Goal: Task Accomplishment & Management: Manage account settings

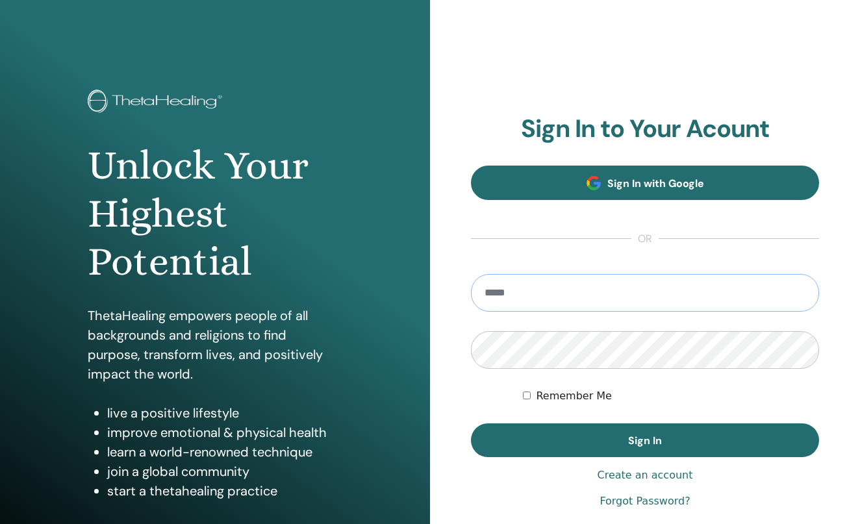
type input "**********"
click at [645, 440] on button "Sign In" at bounding box center [645, 440] width 348 height 34
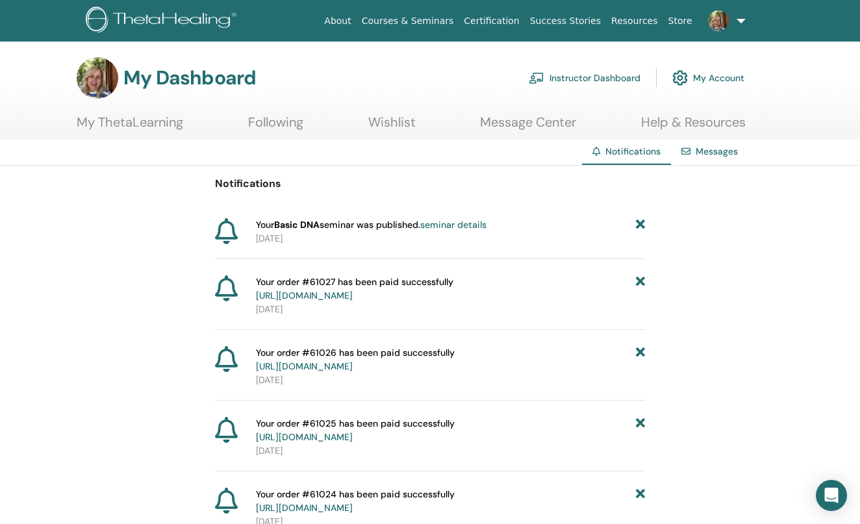
click at [588, 79] on link "Instructor Dashboard" at bounding box center [585, 78] width 112 height 29
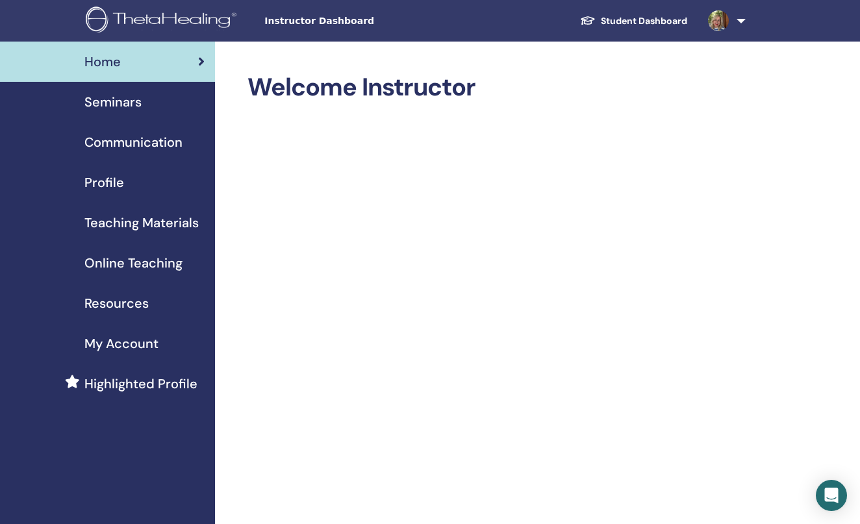
click at [738, 18] on link at bounding box center [723, 21] width 53 height 42
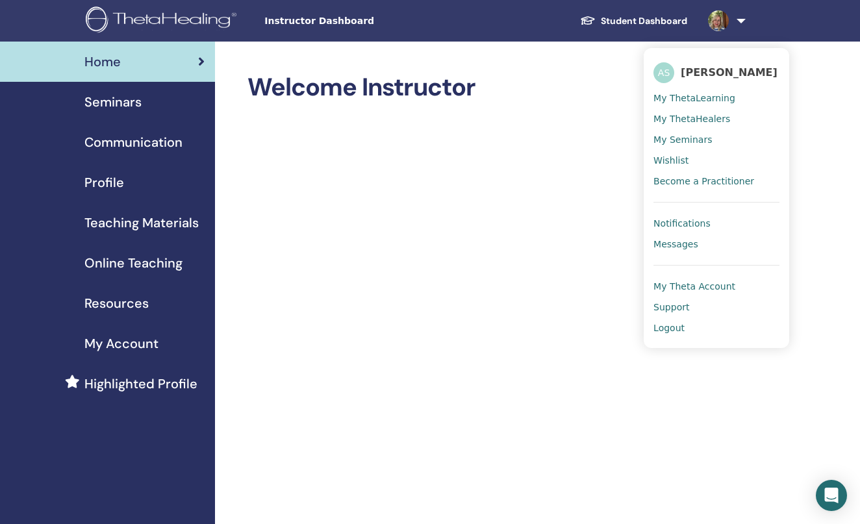
click at [675, 55] on ul "AS Adriána Szilágyi My ThetaLearning My ThetaHealers My Seminars Wishlist Becom…" at bounding box center [716, 198] width 145 height 300
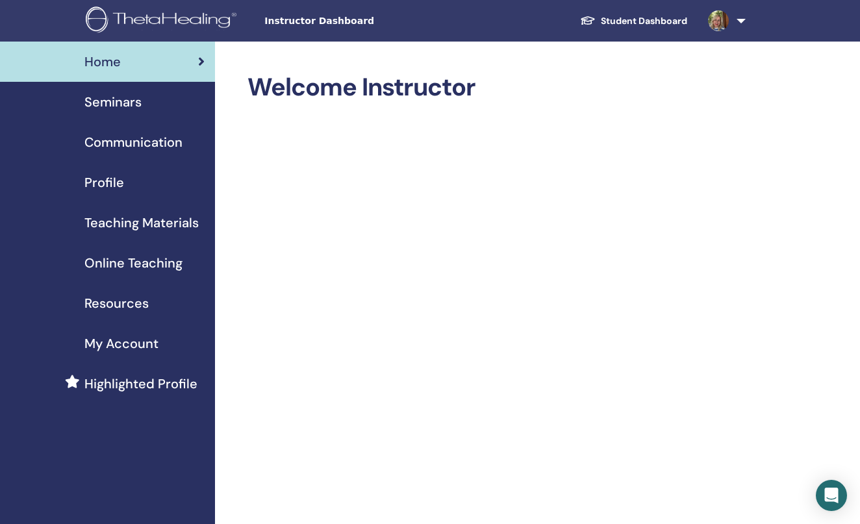
click at [731, 3] on link at bounding box center [723, 21] width 53 height 42
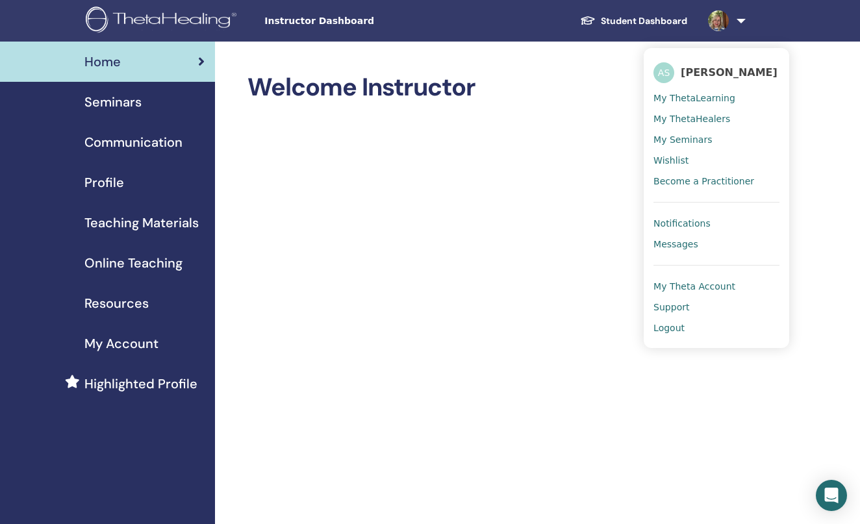
click at [102, 19] on img at bounding box center [163, 20] width 155 height 29
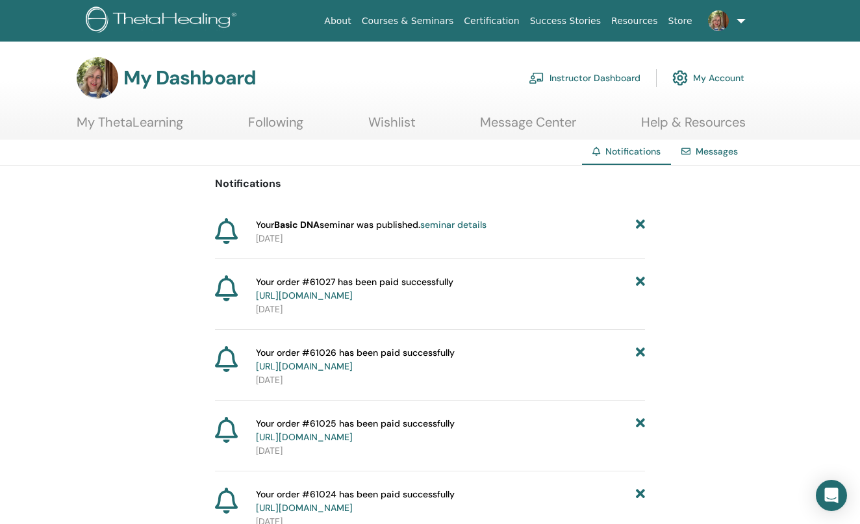
click at [594, 84] on link "Instructor Dashboard" at bounding box center [585, 78] width 112 height 29
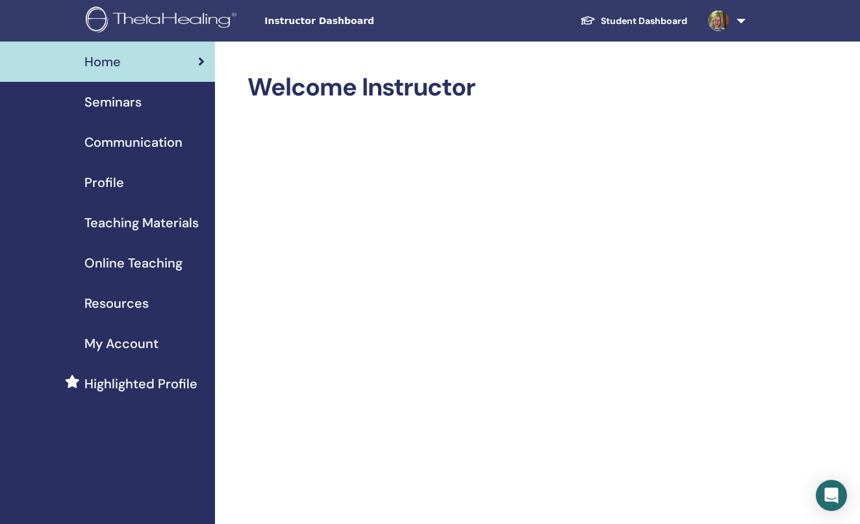
click at [135, 262] on span "Online Teaching" at bounding box center [133, 262] width 98 height 19
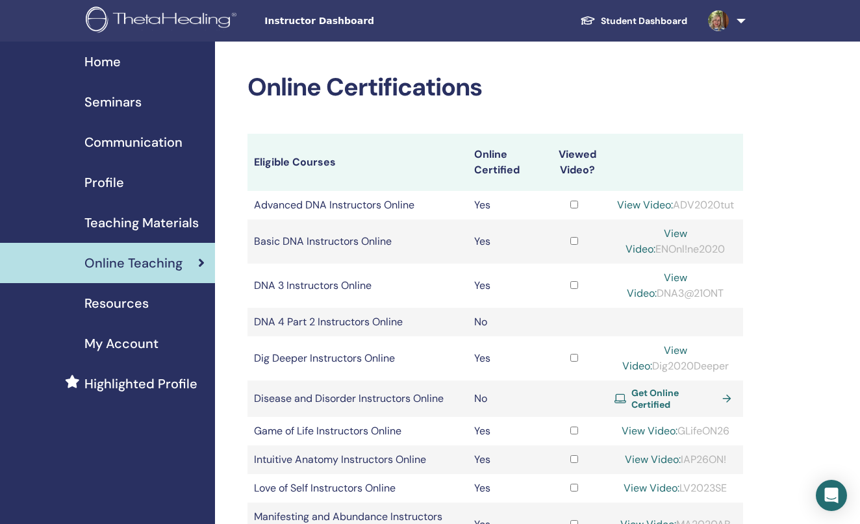
click at [119, 103] on span "Seminars" at bounding box center [112, 101] width 57 height 19
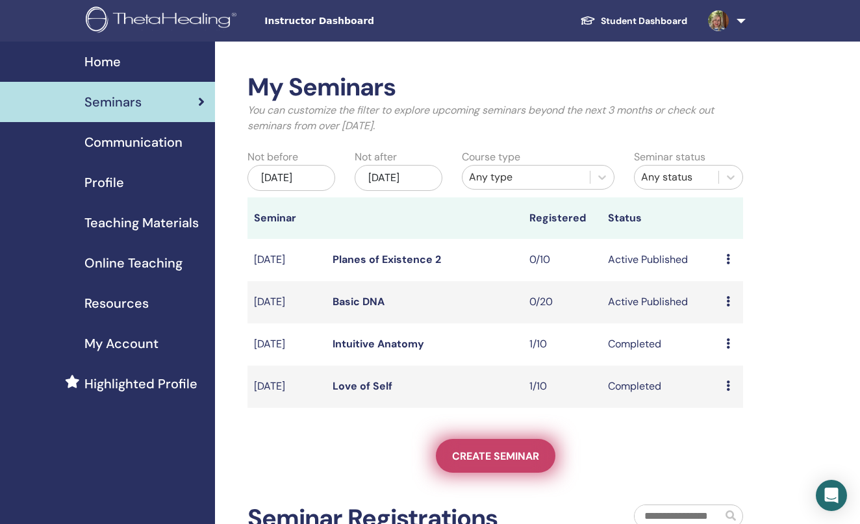
click at [488, 461] on span "Create seminar" at bounding box center [495, 456] width 87 height 14
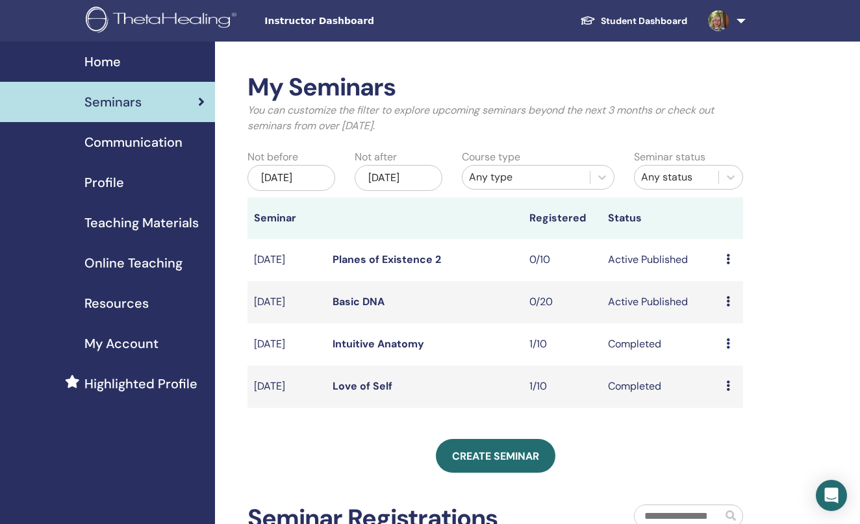
click at [101, 261] on span "Online Teaching" at bounding box center [133, 262] width 98 height 19
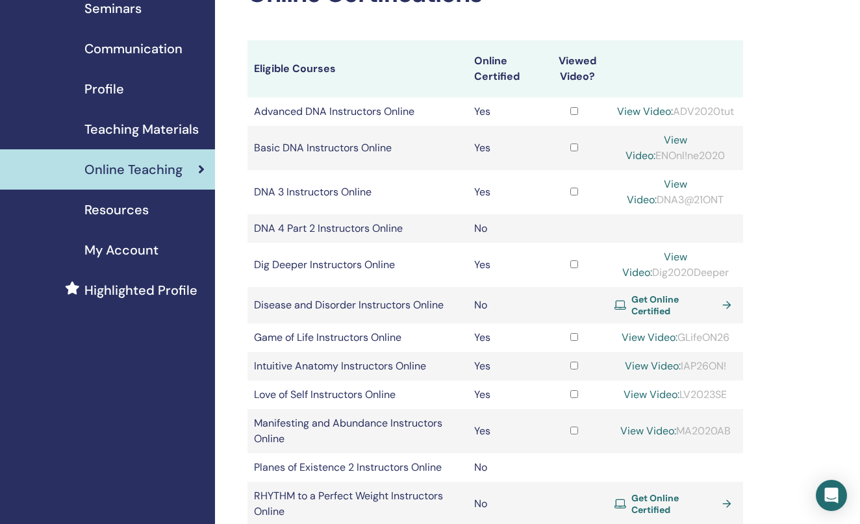
scroll to position [100, 0]
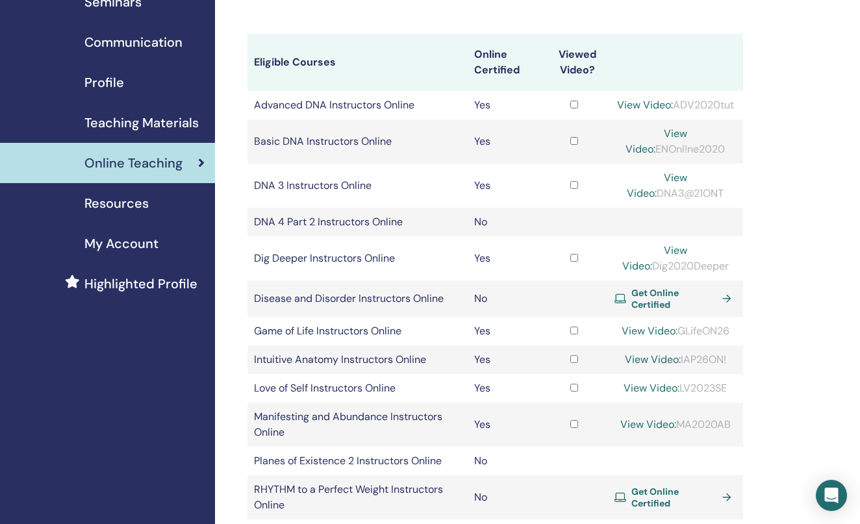
click at [673, 310] on span "Get Online Certified" at bounding box center [674, 298] width 86 height 23
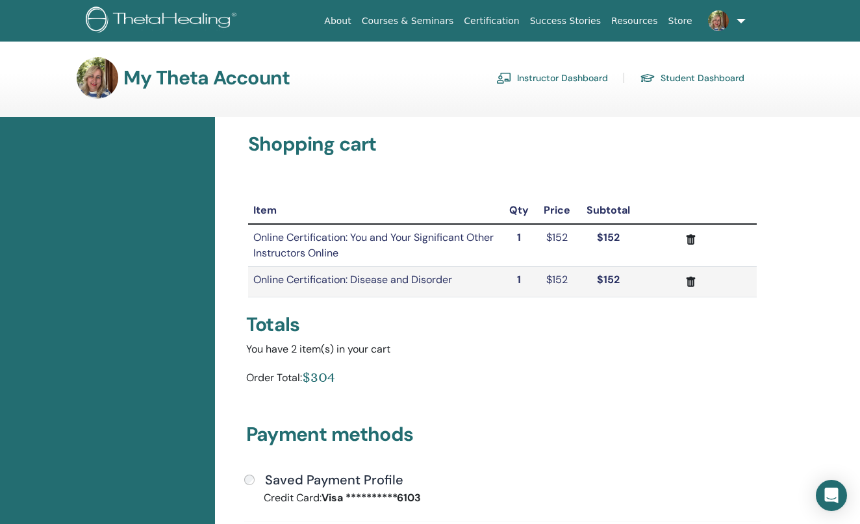
click at [695, 242] on icon "submit" at bounding box center [691, 240] width 14 height 14
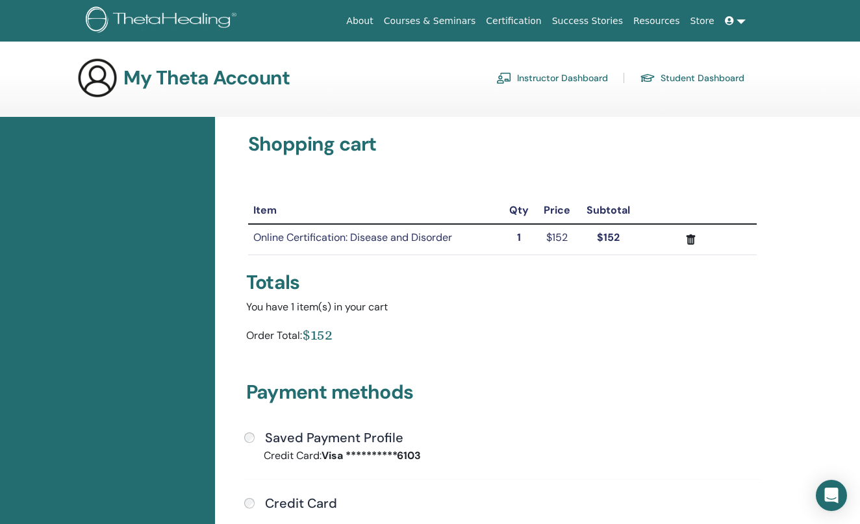
click at [692, 241] on icon "submit" at bounding box center [691, 240] width 14 height 14
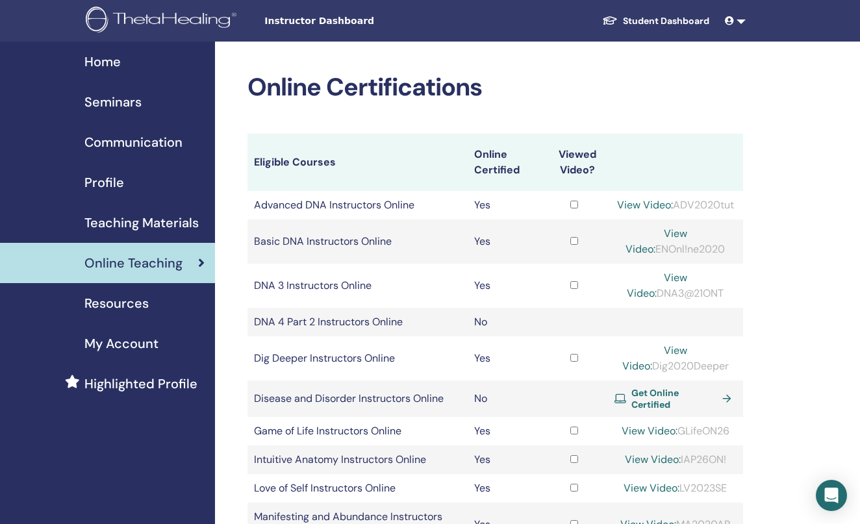
scroll to position [100, 0]
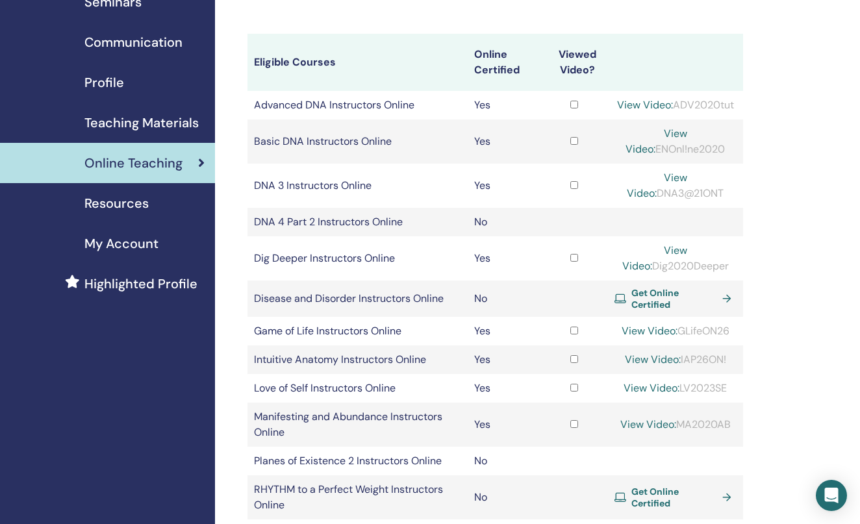
click at [671, 310] on span "Get Online Certified" at bounding box center [674, 298] width 86 height 23
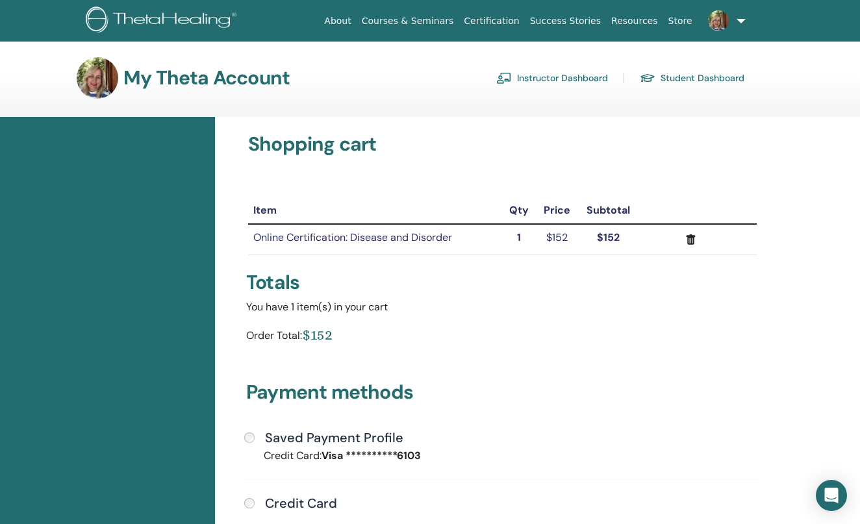
click at [249, 431] on div "Saved Payment Profile" at bounding box center [502, 438] width 516 height 17
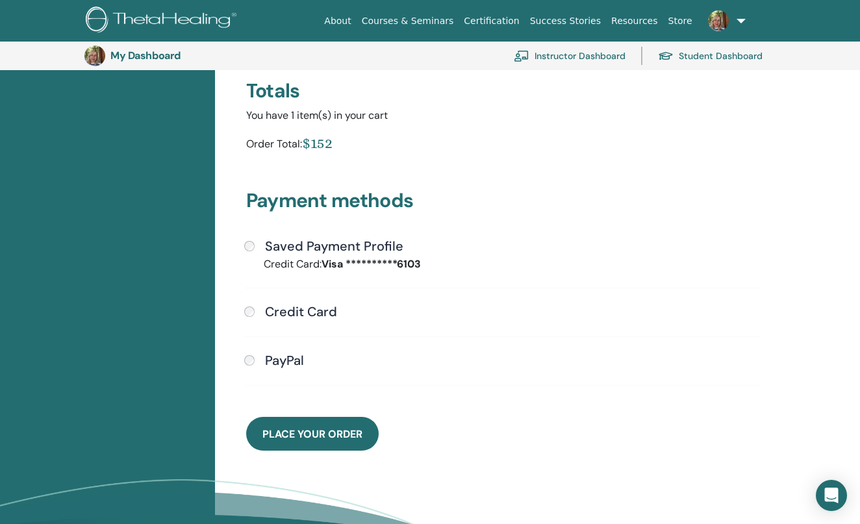
scroll to position [235, 0]
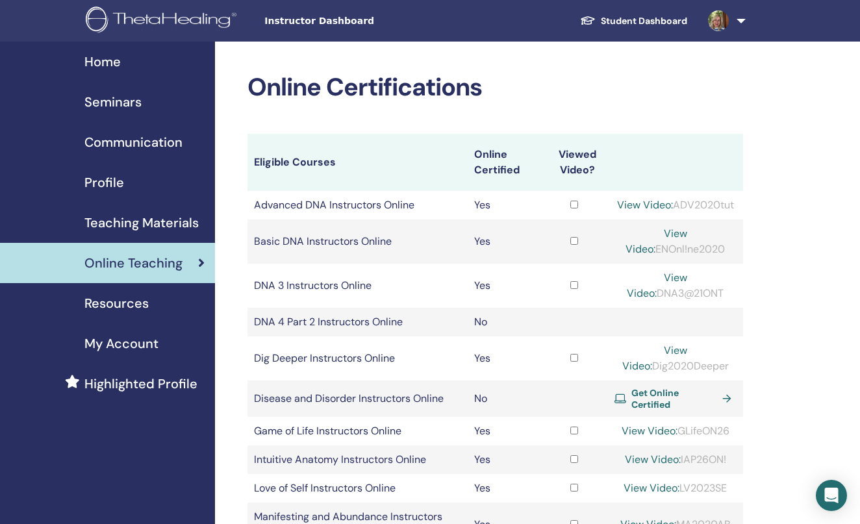
click at [673, 199] on link "View Video:" at bounding box center [645, 205] width 56 height 14
drag, startPoint x: 725, startPoint y: 220, endPoint x: 770, endPoint y: 276, distance: 71.6
click at [770, 275] on div "Online Certifications Eligible Courses Online Certified Viewed Video? Advanced …" at bounding box center [537, 509] width 645 height 934
click at [799, 157] on div "Online Certifications Eligible Courses Online Certified Viewed Video? Advanced …" at bounding box center [537, 509] width 645 height 934
click at [138, 100] on span "Seminars" at bounding box center [112, 101] width 57 height 19
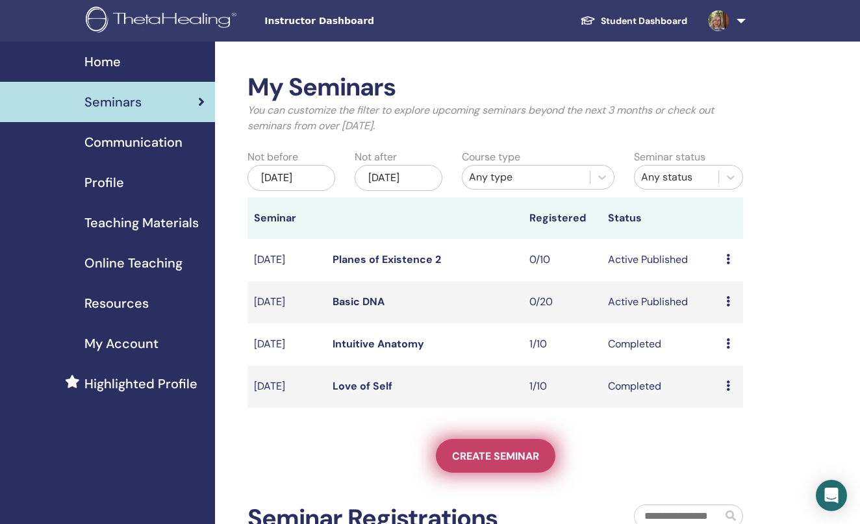
click at [527, 473] on link "Create seminar" at bounding box center [495, 456] width 119 height 34
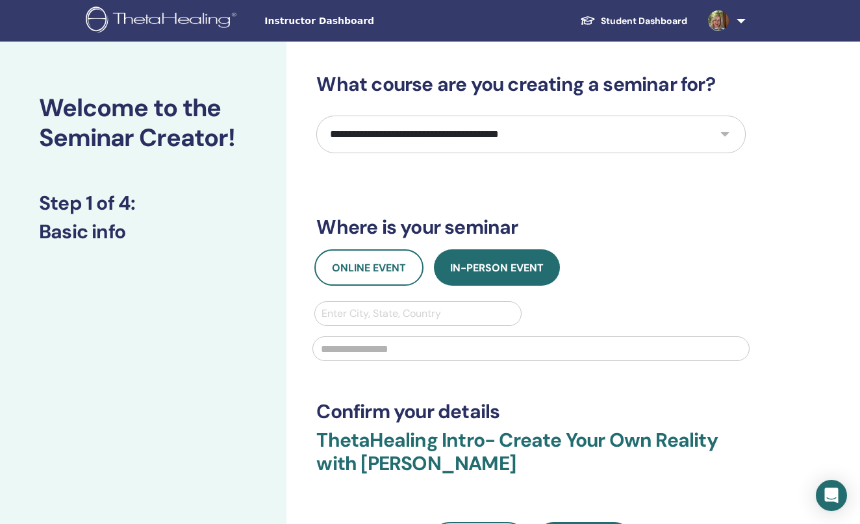
select select "*"
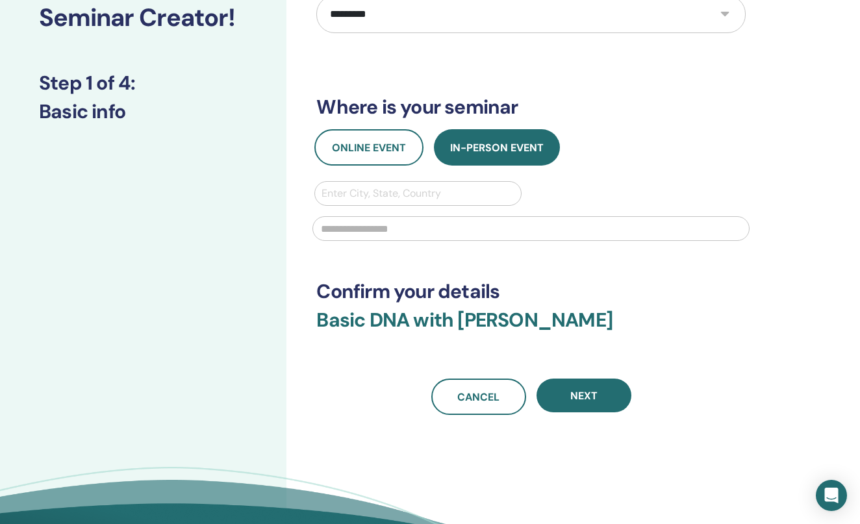
scroll to position [124, 0]
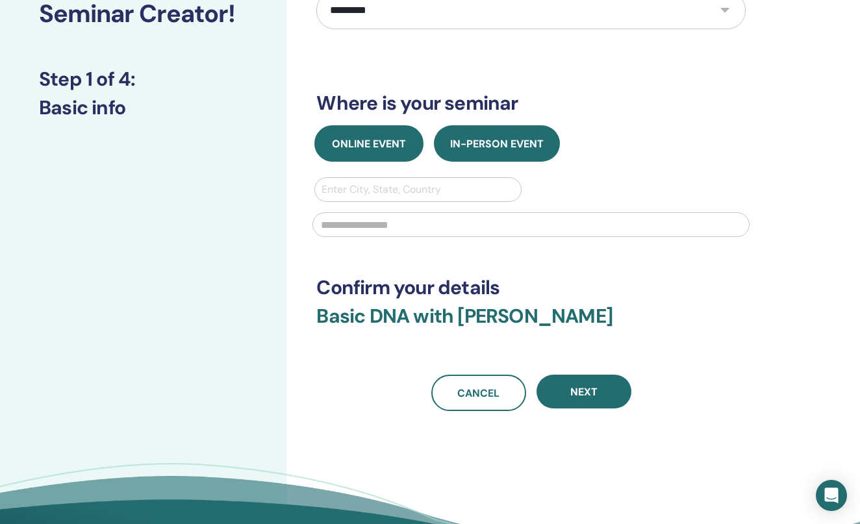
click at [360, 132] on button "Online Event" at bounding box center [368, 143] width 109 height 36
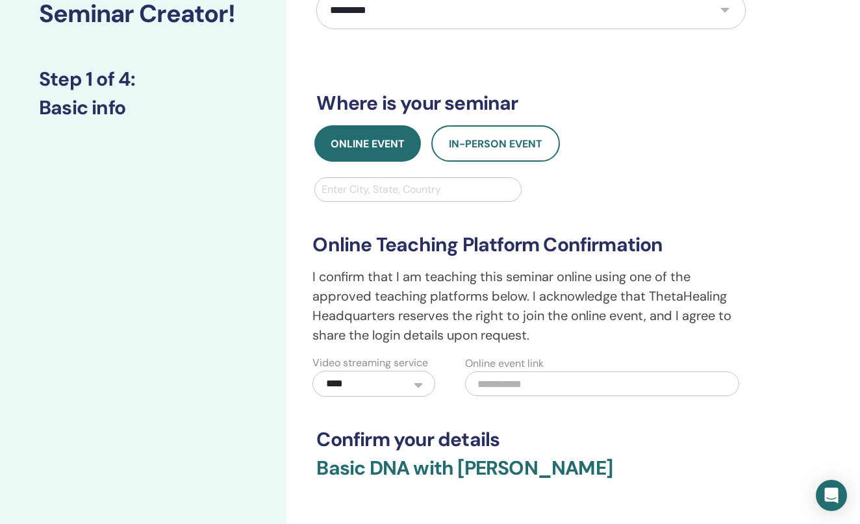
click at [498, 384] on input "text" at bounding box center [602, 383] width 274 height 25
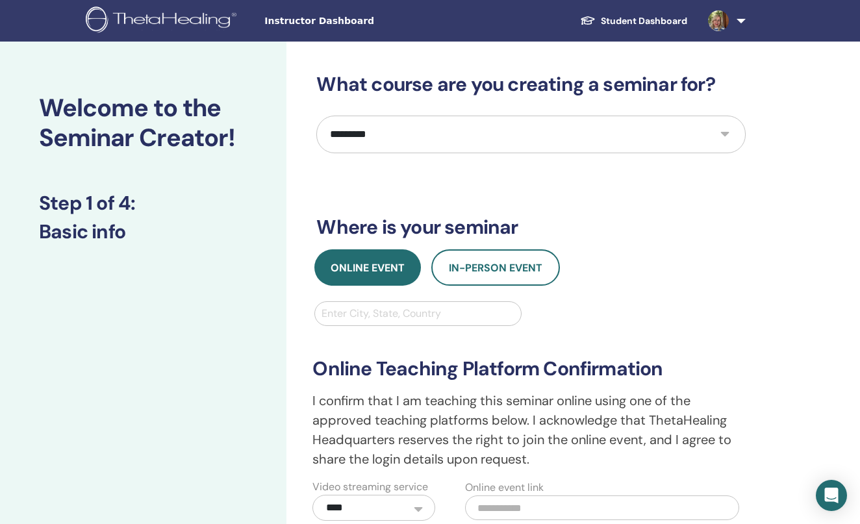
scroll to position [0, 0]
click at [727, 19] on img at bounding box center [718, 20] width 21 height 21
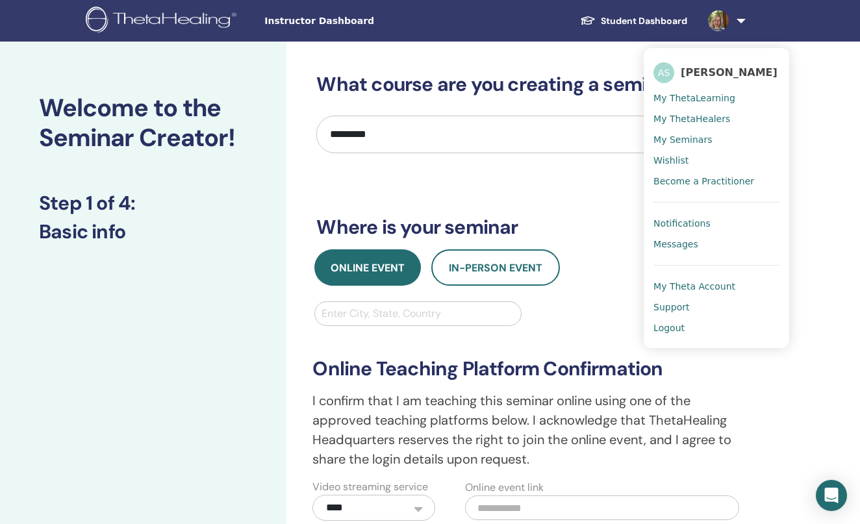
click at [671, 229] on span "Notifications" at bounding box center [681, 224] width 57 height 12
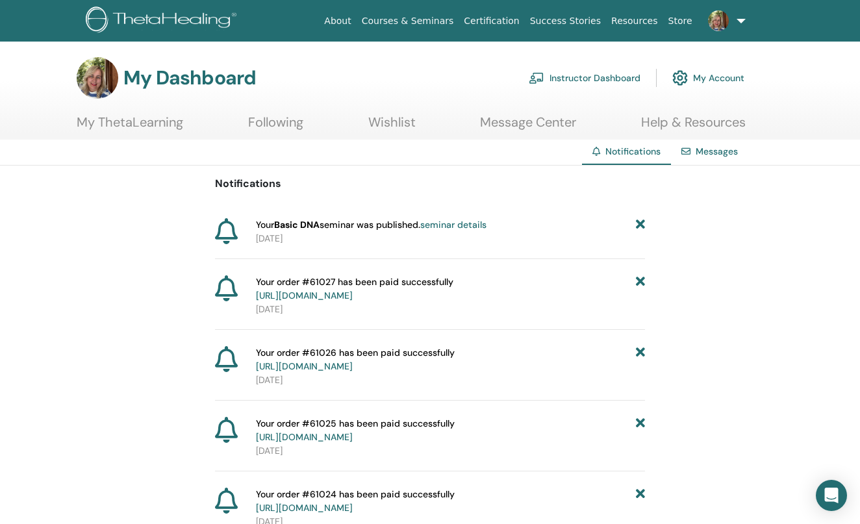
click at [573, 82] on link "Instructor Dashboard" at bounding box center [585, 78] width 112 height 29
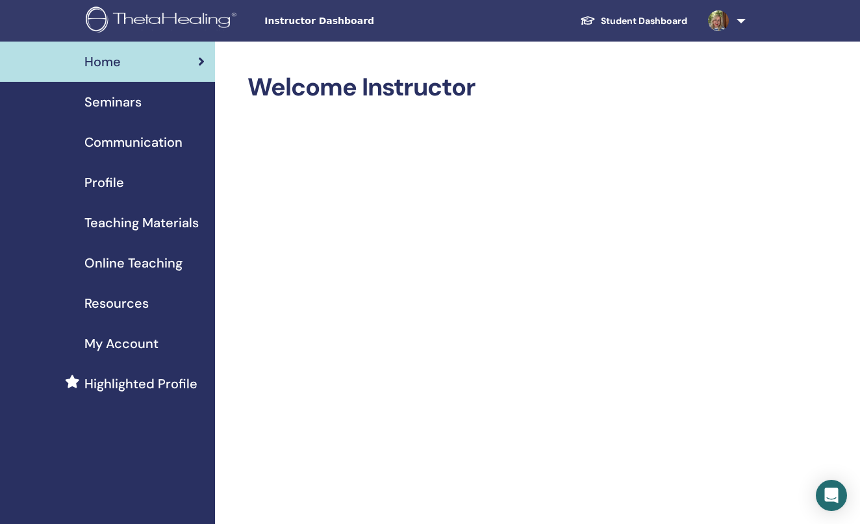
click at [103, 103] on span "Seminars" at bounding box center [112, 101] width 57 height 19
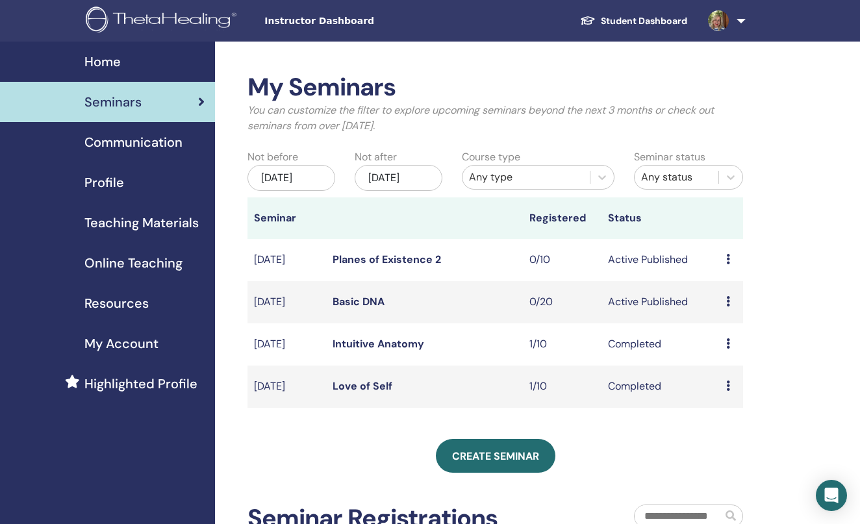
click at [347, 308] on link "Basic DNA" at bounding box center [358, 302] width 52 height 14
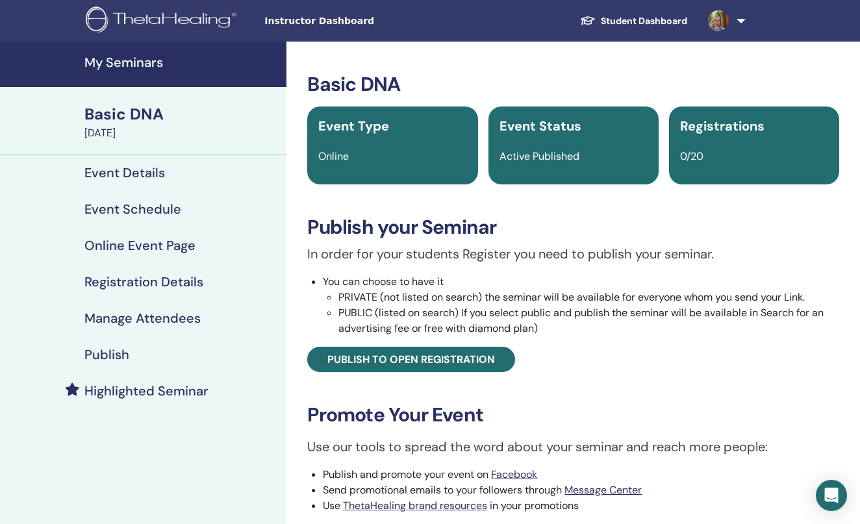
click at [157, 181] on link "Event Details" at bounding box center [143, 173] width 286 height 36
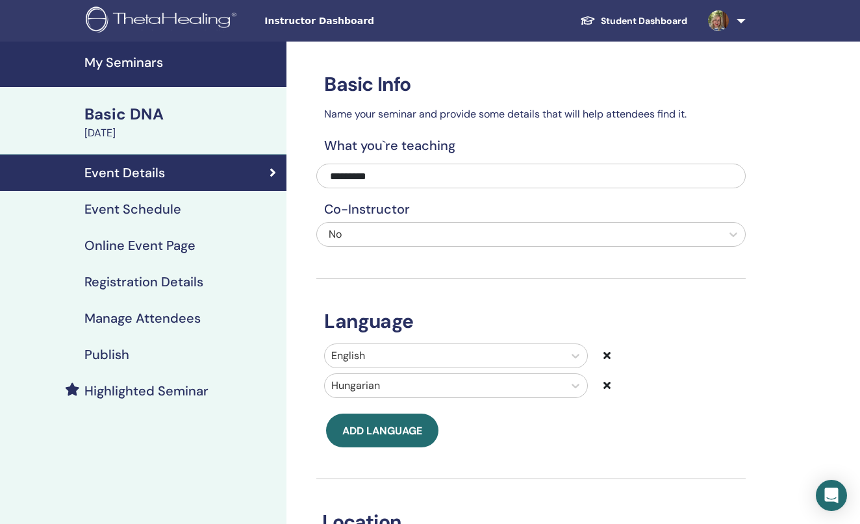
click at [131, 205] on h4 "Event Schedule" at bounding box center [132, 209] width 97 height 16
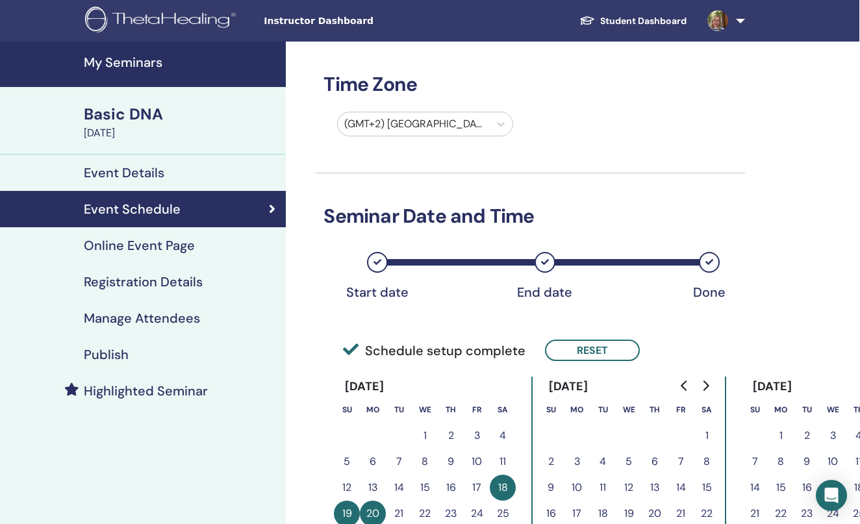
scroll to position [0, 1]
click at [108, 245] on h4 "Online Event Page" at bounding box center [139, 246] width 111 height 16
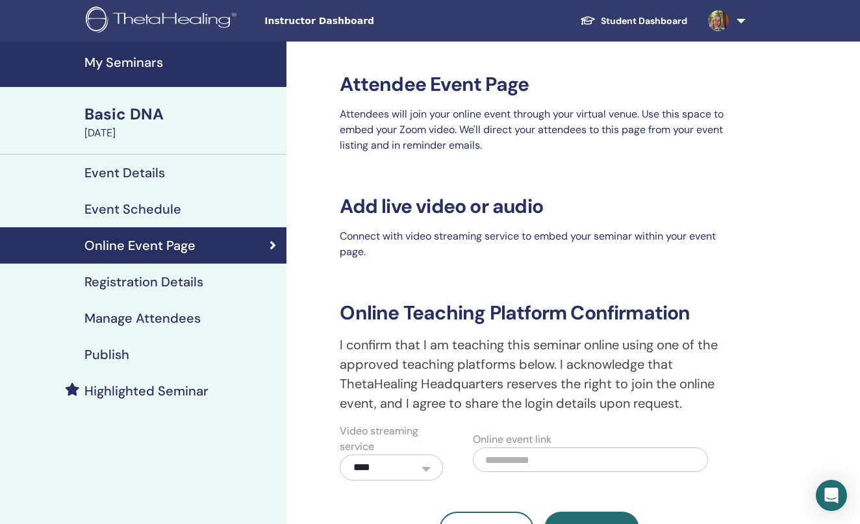
click at [116, 68] on h4 "My Seminars" at bounding box center [181, 63] width 194 height 16
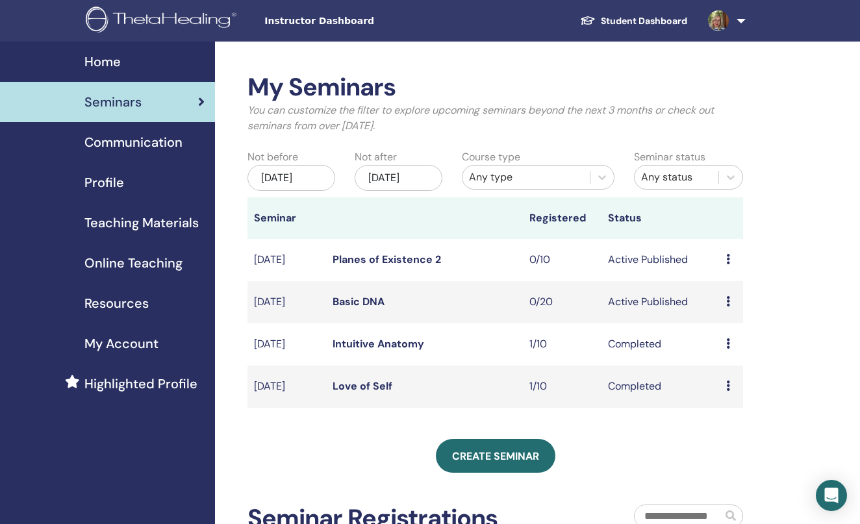
click at [368, 308] on link "Basic DNA" at bounding box center [358, 302] width 52 height 14
click at [375, 308] on link "Basic DNA" at bounding box center [358, 302] width 52 height 14
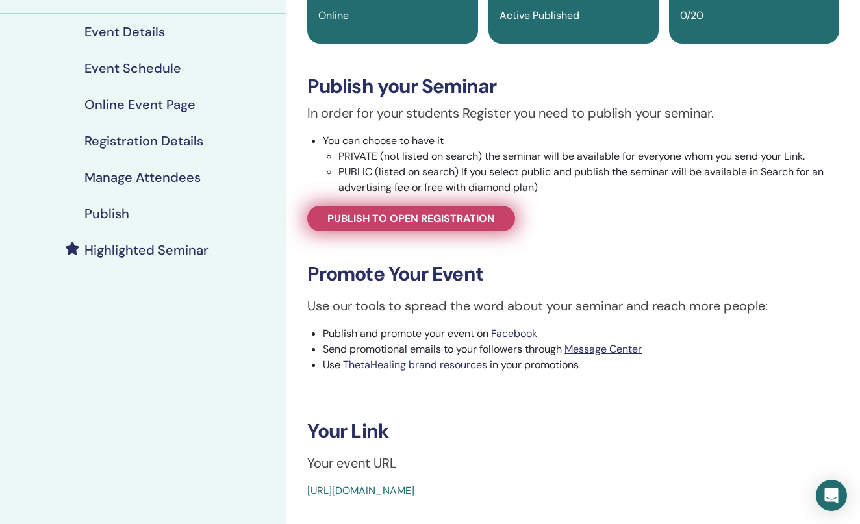
scroll to position [142, 0]
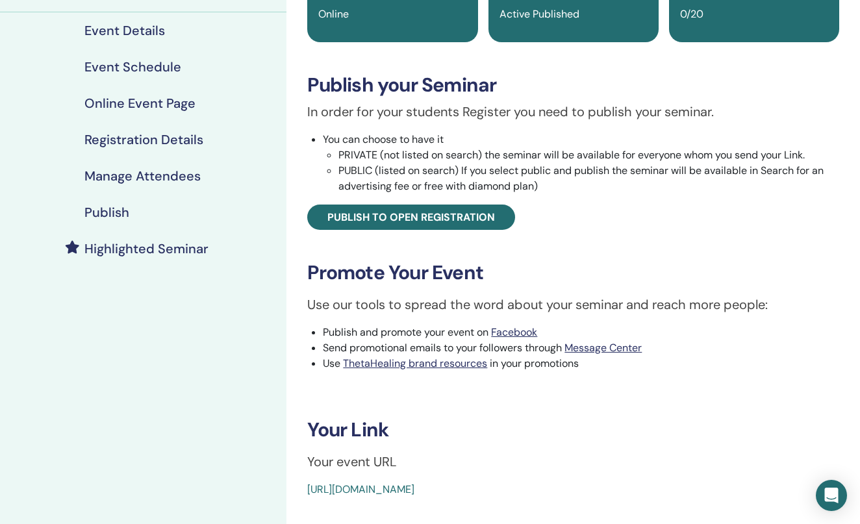
drag, startPoint x: 605, startPoint y: 488, endPoint x: 305, endPoint y: 484, distance: 300.0
click at [305, 484] on div "Basic DNA Event Type Online Event Status Active Published Registrations 0/20 Pu…" at bounding box center [573, 214] width 558 height 567
click at [516, 329] on link "Facebook" at bounding box center [514, 332] width 46 height 14
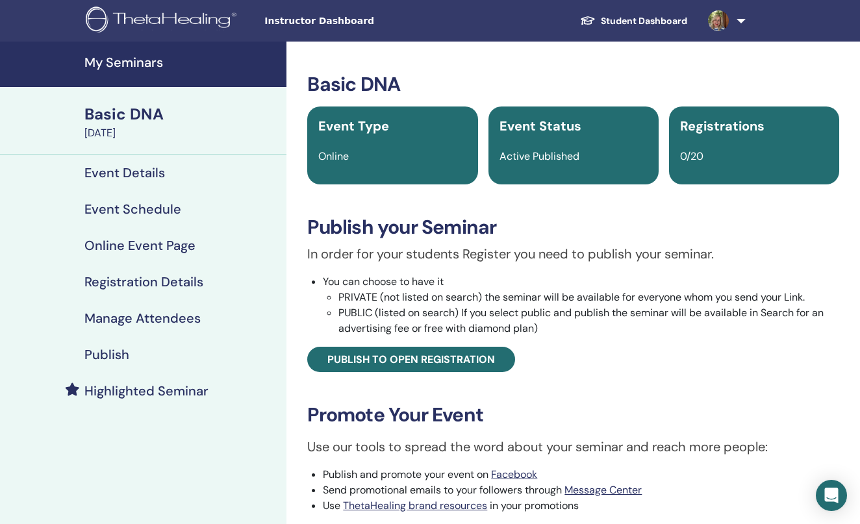
scroll to position [0, 0]
click at [134, 21] on img at bounding box center [163, 20] width 155 height 29
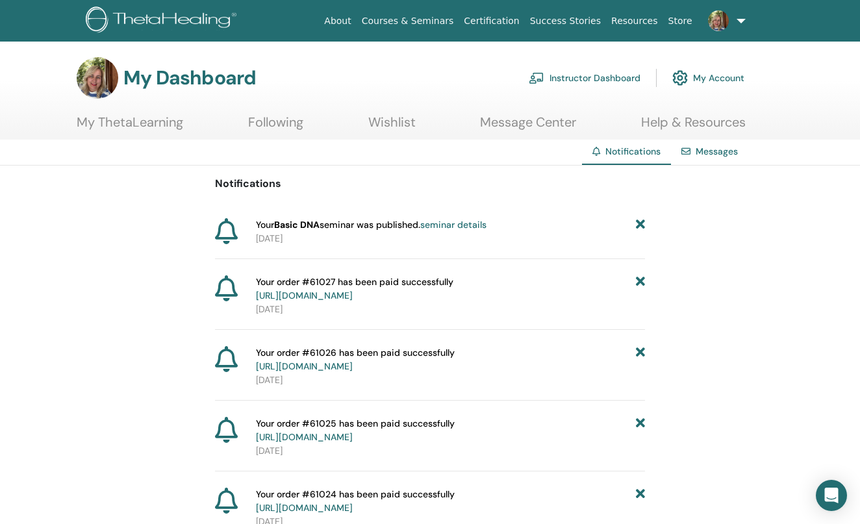
click at [613, 75] on link "Instructor Dashboard" at bounding box center [585, 78] width 112 height 29
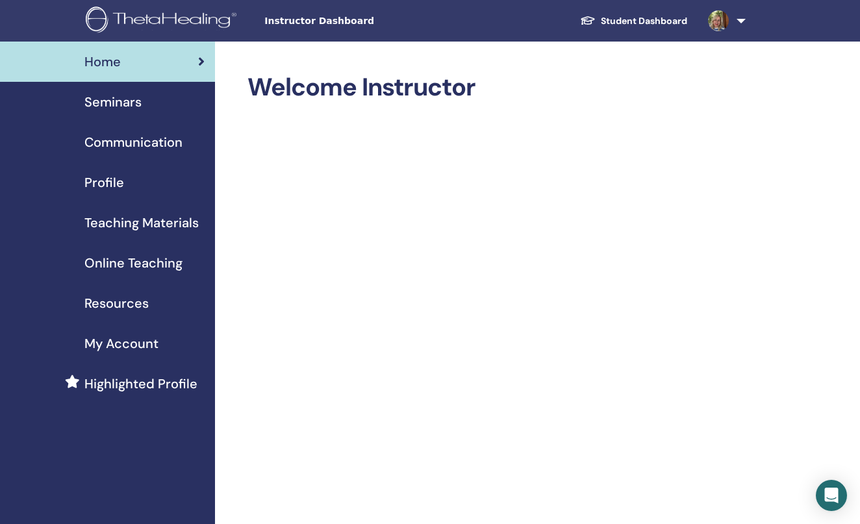
click at [103, 182] on span "Profile" at bounding box center [104, 182] width 40 height 19
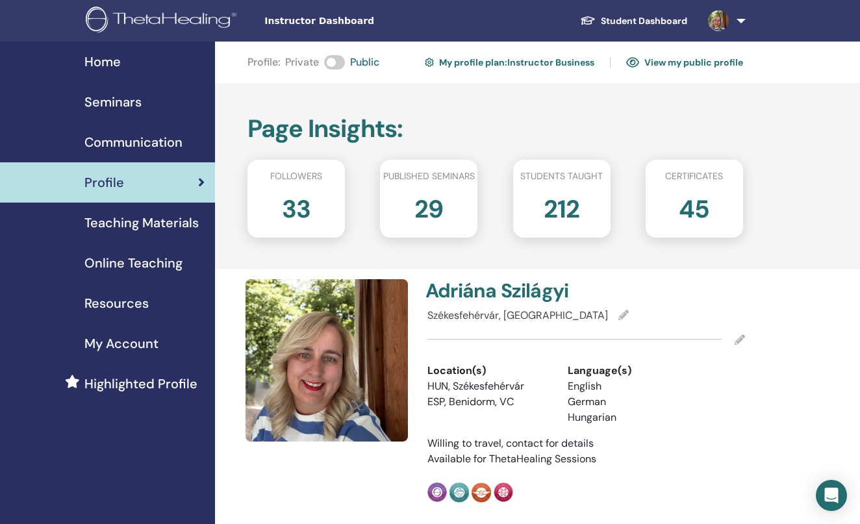
click at [735, 16] on link at bounding box center [723, 21] width 53 height 42
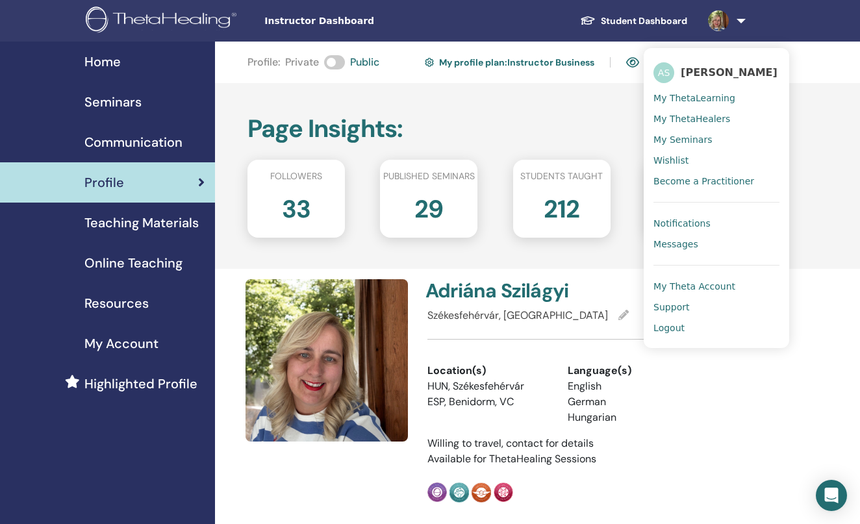
click at [699, 219] on span "Notifications" at bounding box center [681, 224] width 57 height 12
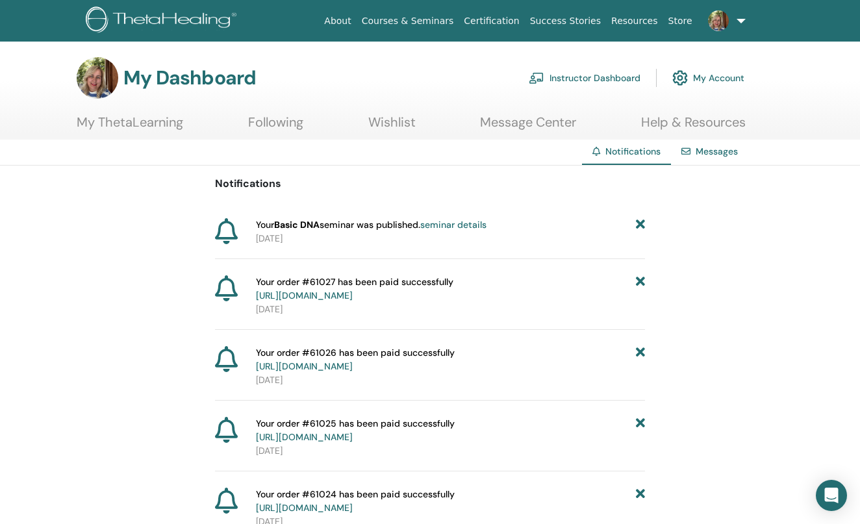
click at [700, 76] on link "My Account" at bounding box center [708, 78] width 72 height 29
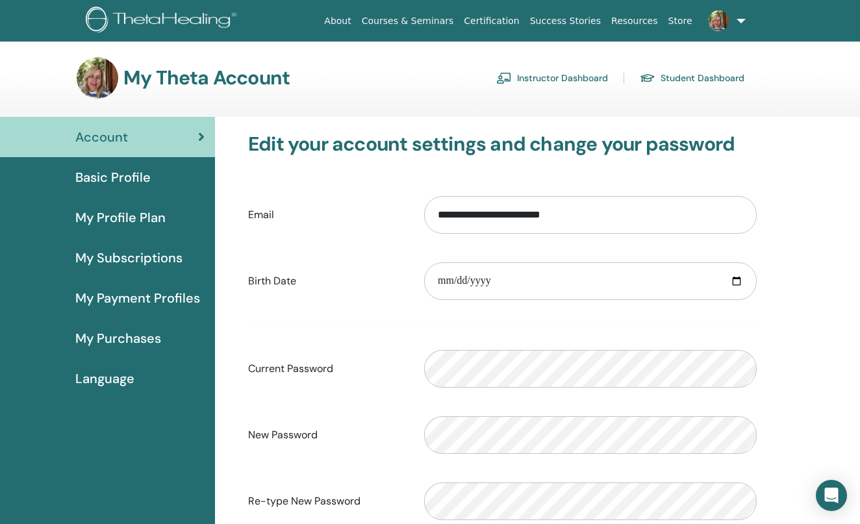
click at [742, 16] on link at bounding box center [723, 21] width 53 height 42
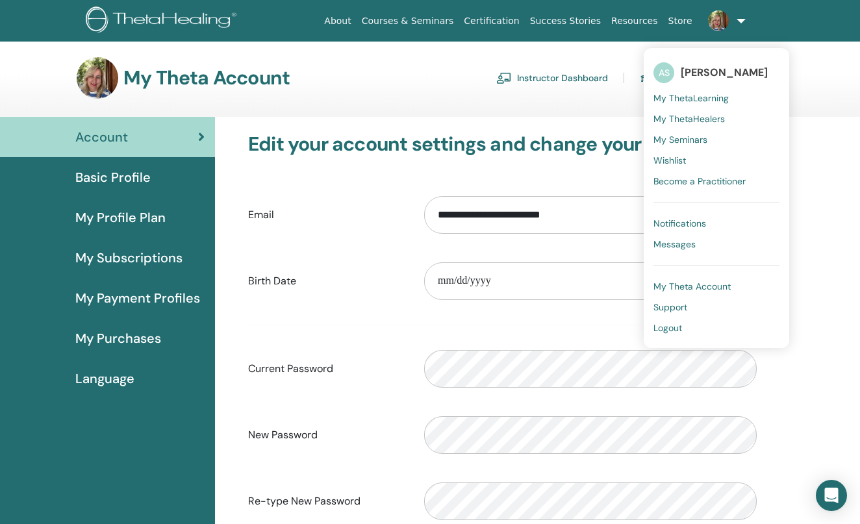
click at [688, 229] on link "Notifications" at bounding box center [716, 223] width 126 height 21
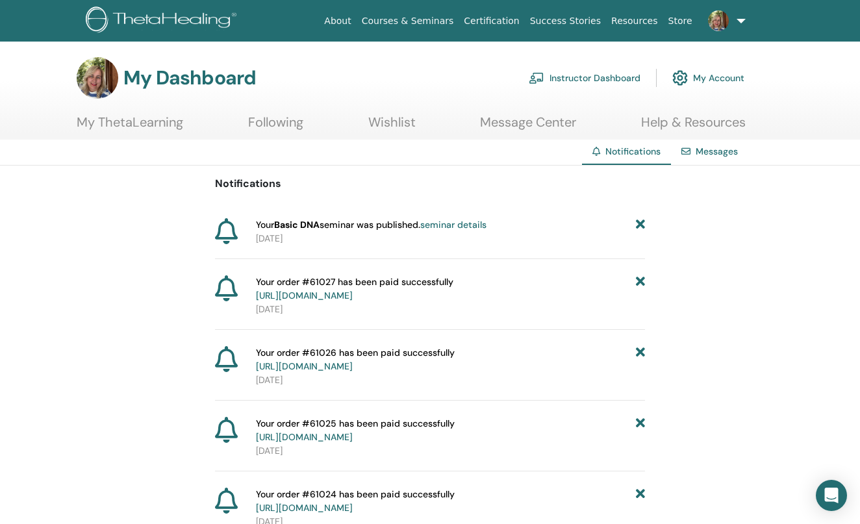
click at [727, 12] on link at bounding box center [723, 21] width 53 height 42
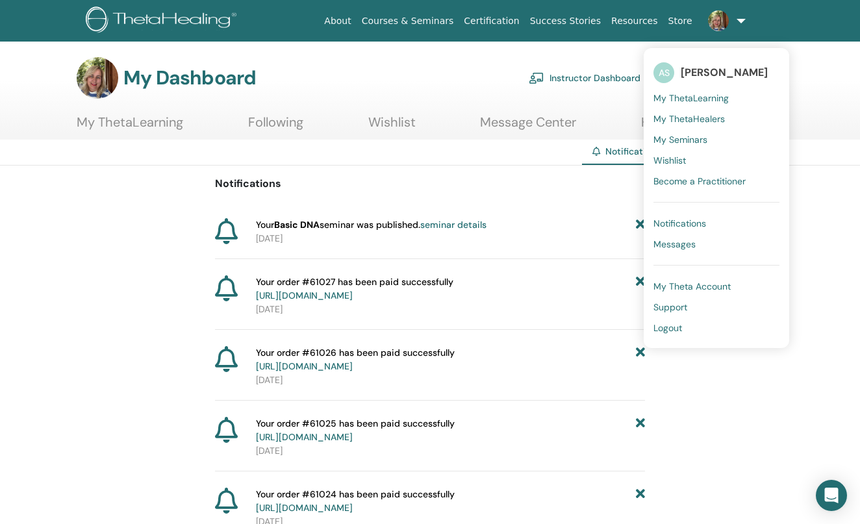
click at [669, 335] on link "Logout" at bounding box center [716, 328] width 126 height 21
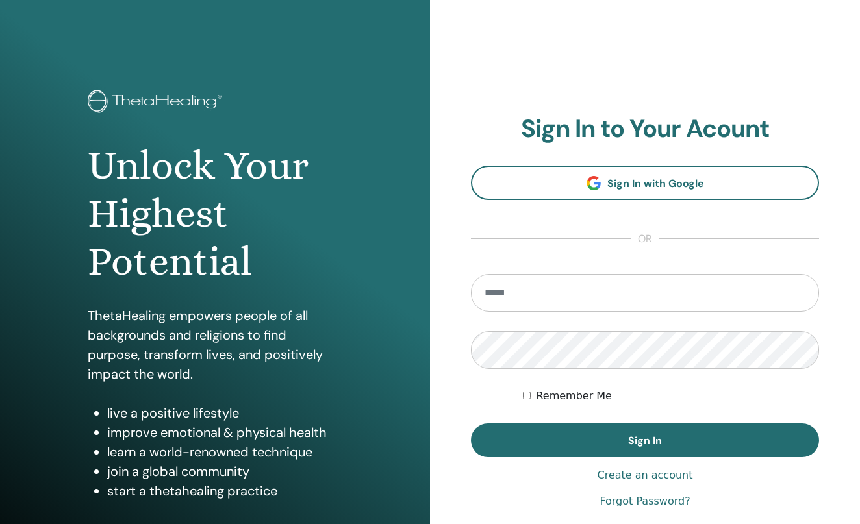
click at [754, 396] on div "Remember Me" at bounding box center [671, 396] width 296 height 16
click at [634, 501] on link "Forgot Password?" at bounding box center [644, 502] width 90 height 16
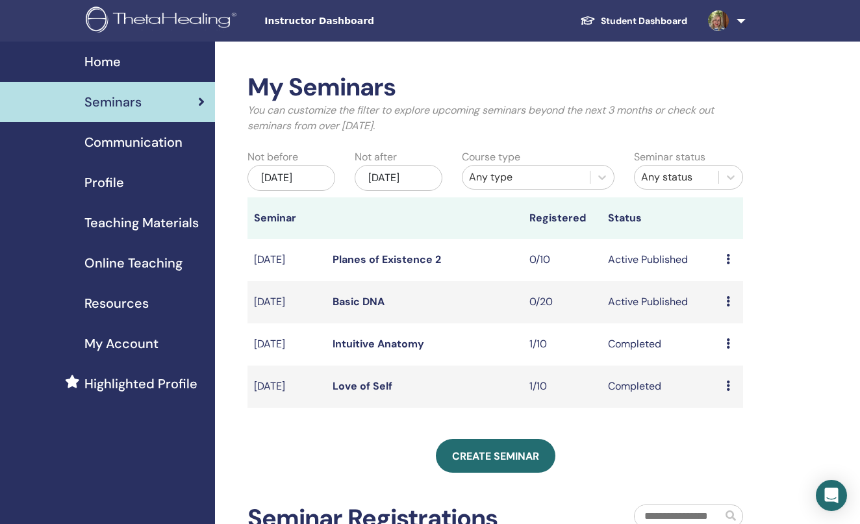
click at [336, 18] on span "Instructor Dashboard" at bounding box center [361, 21] width 195 height 14
click at [189, 19] on img at bounding box center [163, 20] width 155 height 29
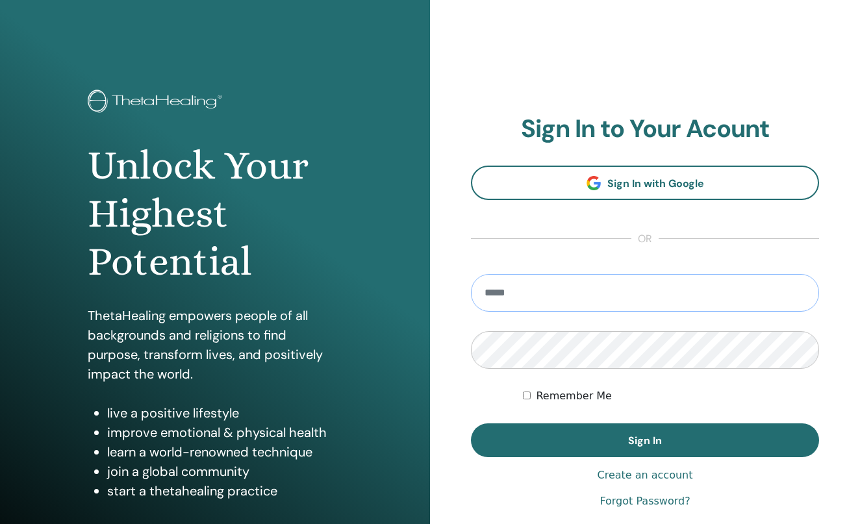
type input "**********"
click at [645, 440] on button "Sign In" at bounding box center [645, 440] width 348 height 34
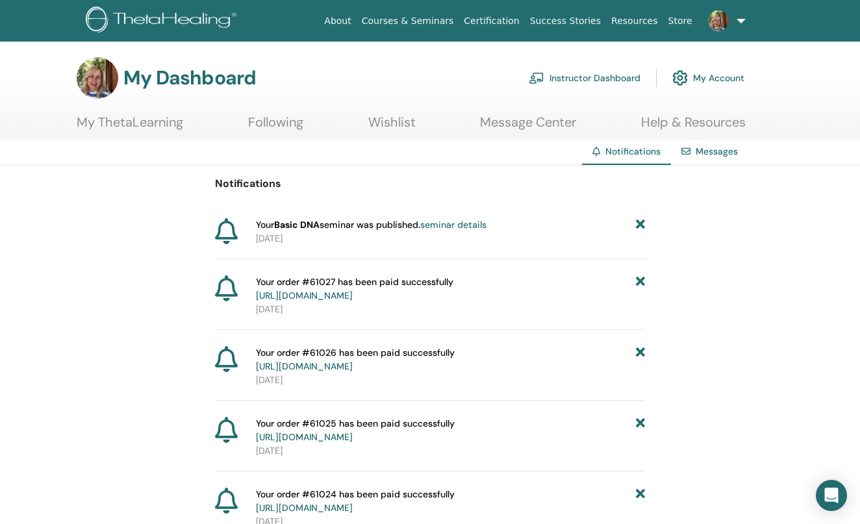
click at [562, 74] on link "Instructor Dashboard" at bounding box center [585, 78] width 112 height 29
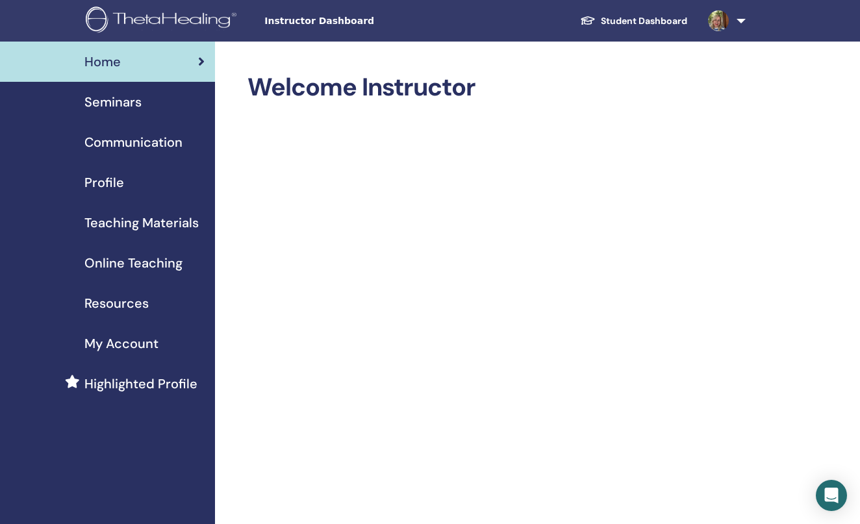
click at [108, 297] on span "Resources" at bounding box center [116, 303] width 64 height 19
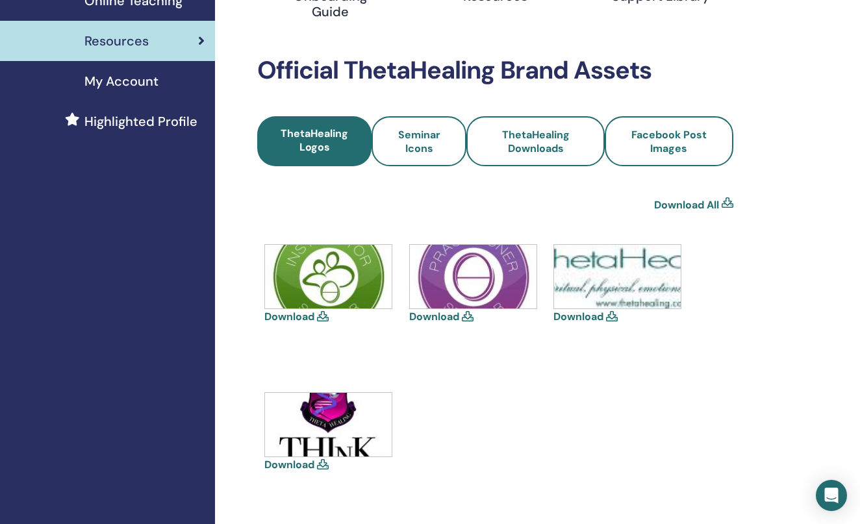
scroll to position [264, 0]
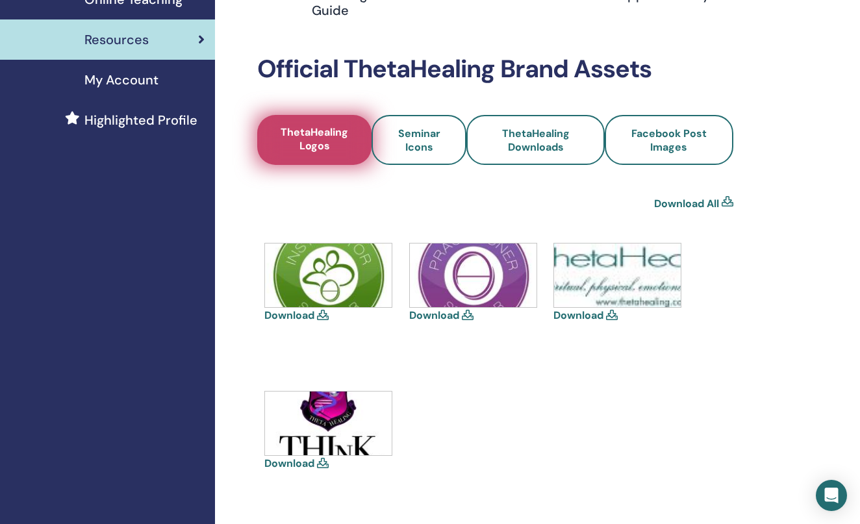
click at [312, 145] on span "ThetaHealing Logos" at bounding box center [314, 140] width 82 height 30
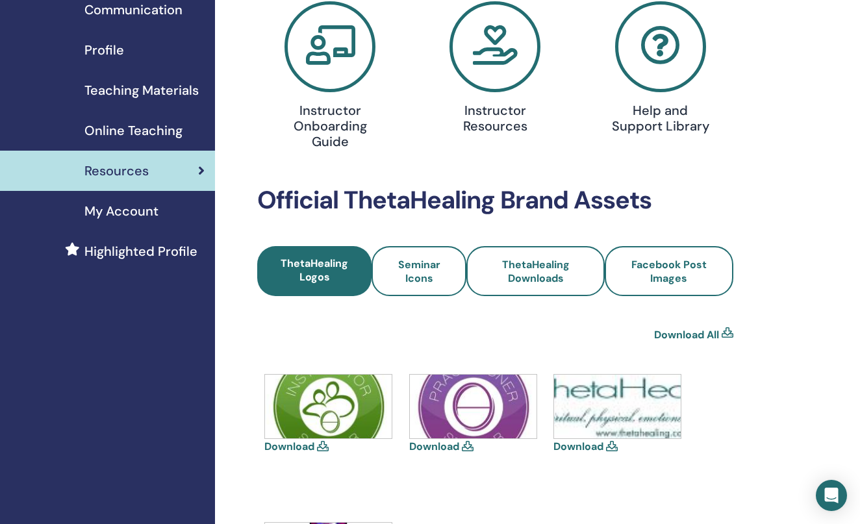
scroll to position [316, 0]
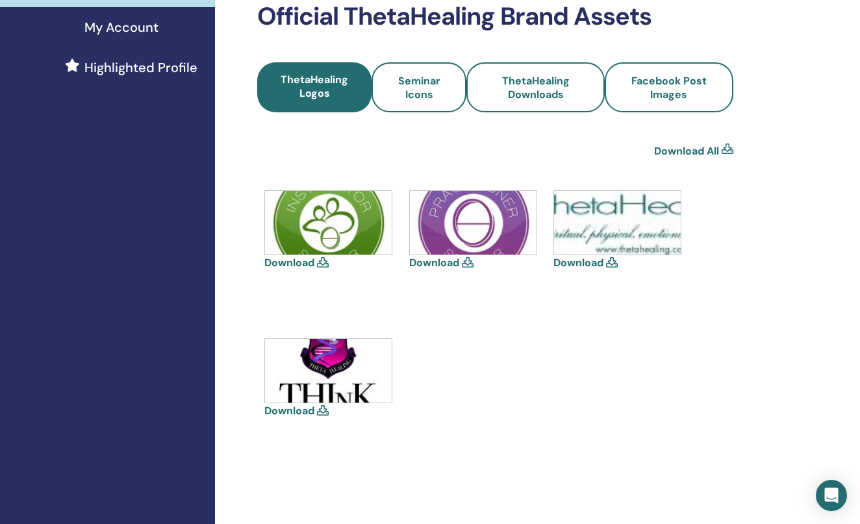
click at [304, 238] on img at bounding box center [328, 223] width 127 height 64
click at [397, 97] on span "Seminar Icons" at bounding box center [419, 87] width 60 height 27
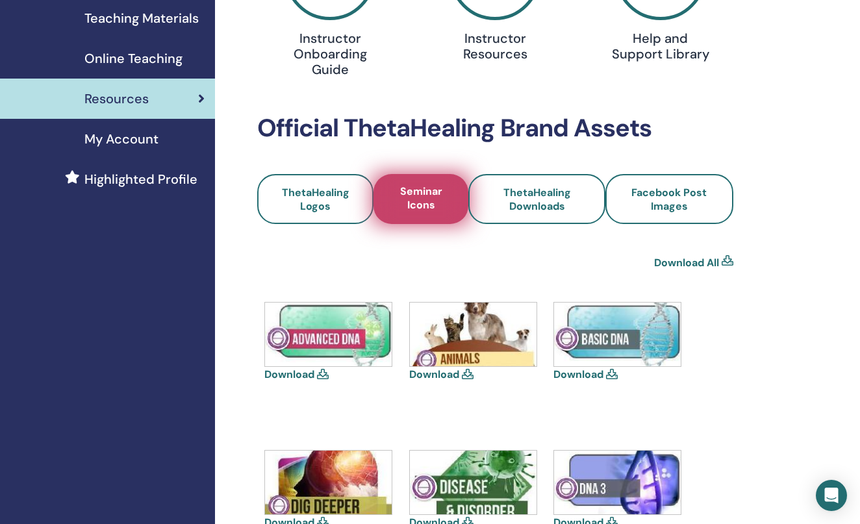
scroll to position [236, 0]
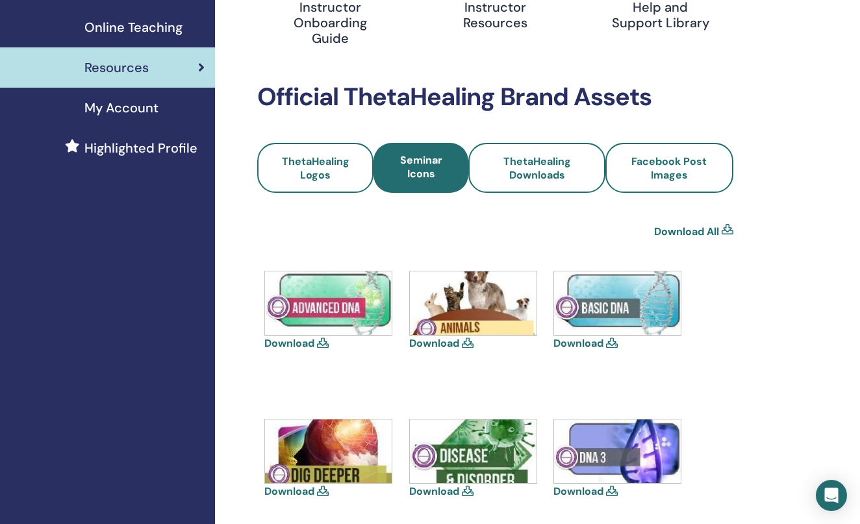
click at [609, 345] on icon at bounding box center [612, 343] width 12 height 10
click at [610, 341] on icon at bounding box center [612, 343] width 12 height 10
click at [612, 347] on div "Download" at bounding box center [618, 311] width 130 height 81
click at [597, 345] on link "Download" at bounding box center [578, 343] width 50 height 14
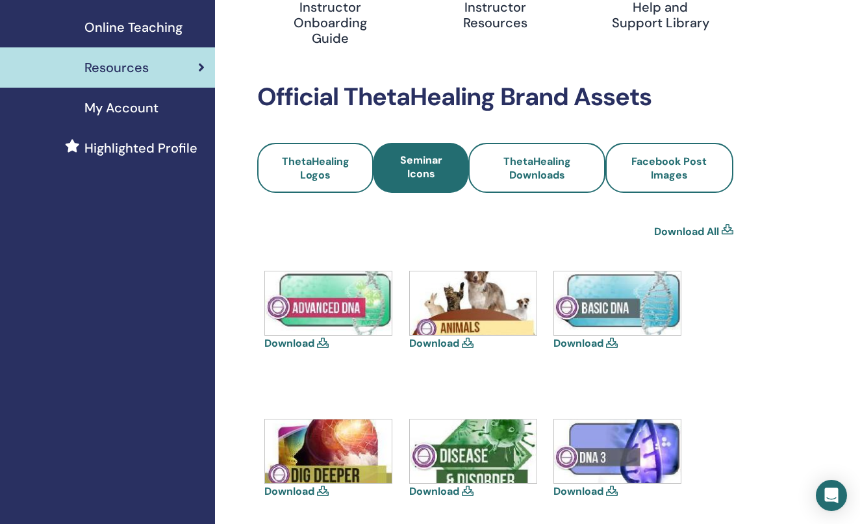
click at [597, 345] on link "Download" at bounding box center [578, 343] width 50 height 14
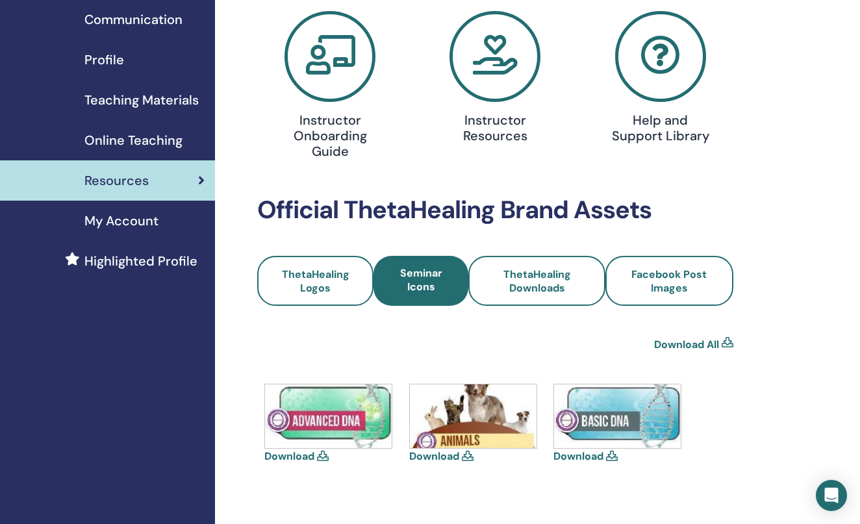
scroll to position [101, 0]
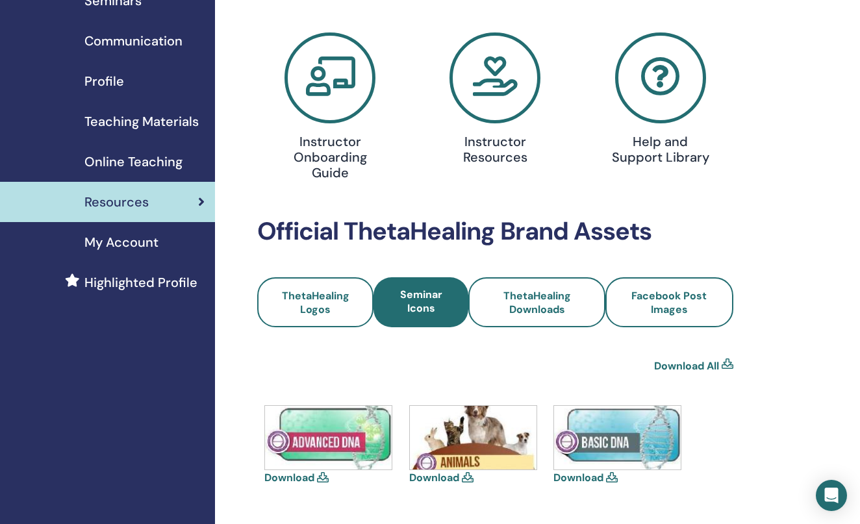
click at [121, 117] on span "Teaching Materials" at bounding box center [141, 121] width 114 height 19
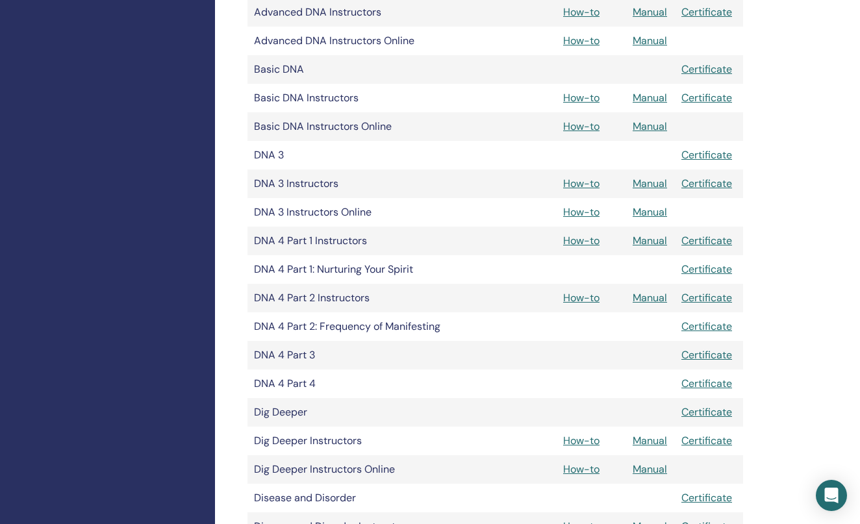
scroll to position [423, 0]
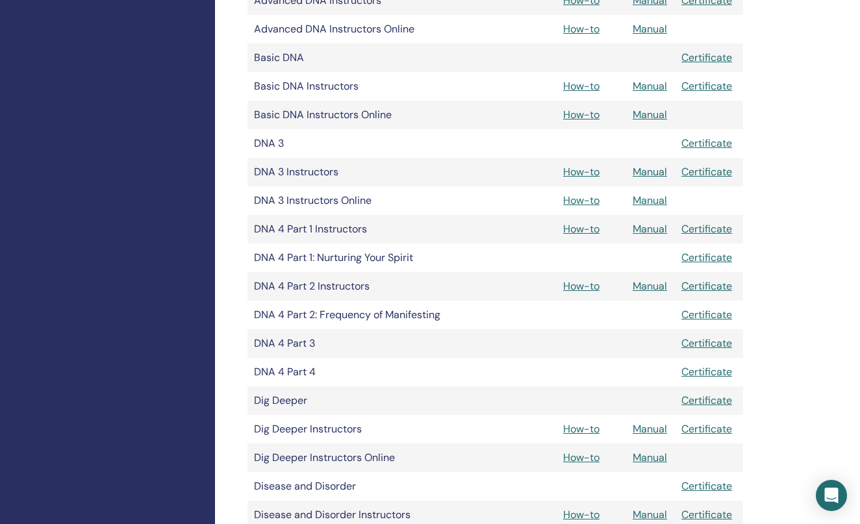
click at [657, 112] on link "Manual" at bounding box center [649, 115] width 34 height 14
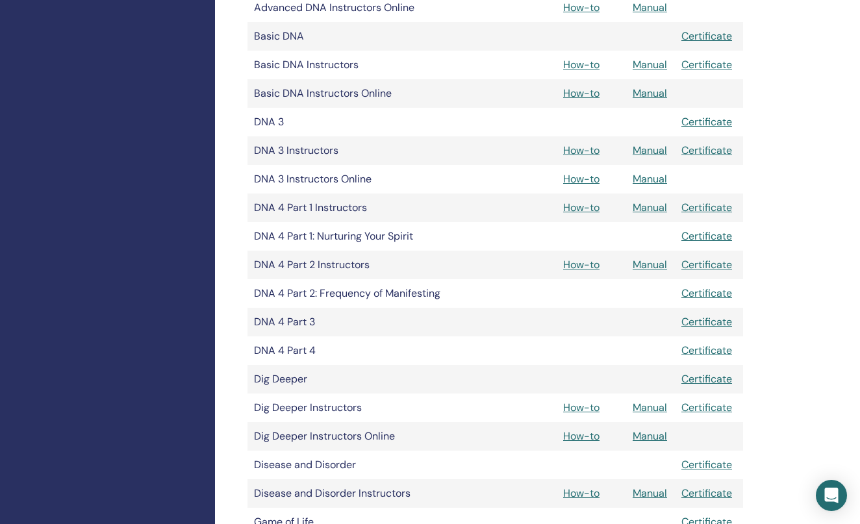
scroll to position [445, 0]
click at [661, 260] on link "Manual" at bounding box center [649, 264] width 34 height 14
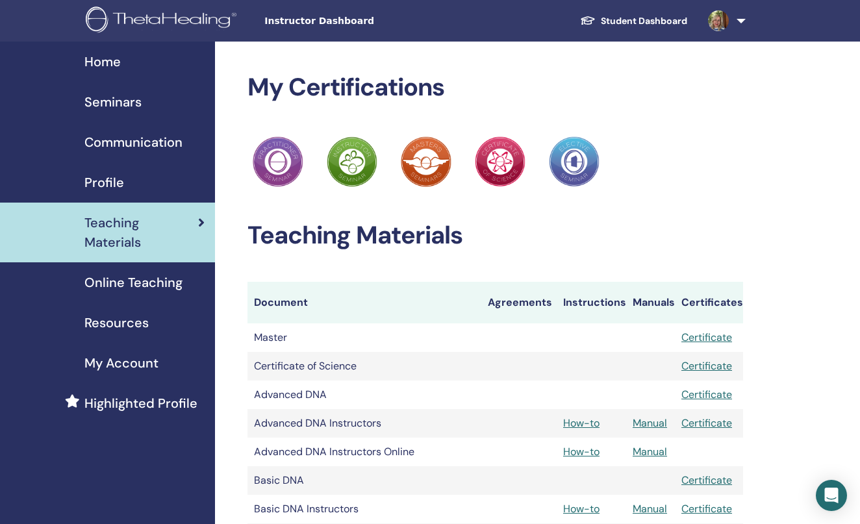
click at [113, 97] on span "Seminars" at bounding box center [112, 101] width 57 height 19
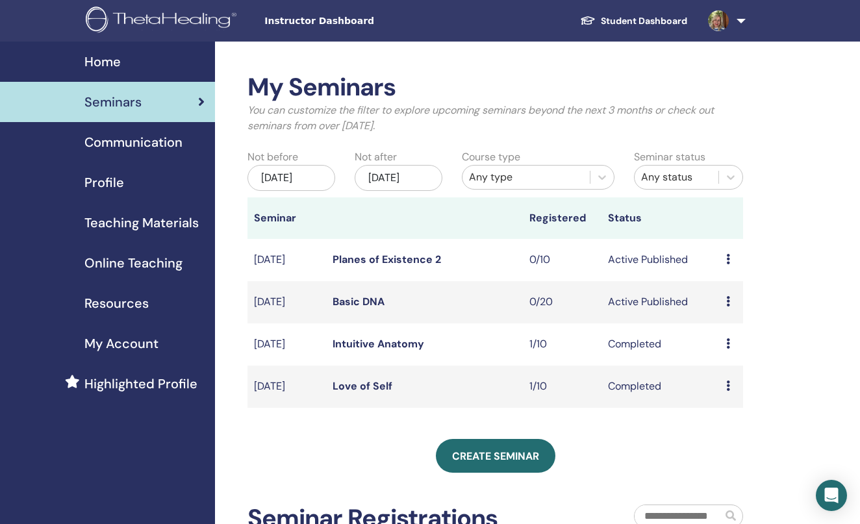
click at [728, 349] on icon at bounding box center [728, 343] width 4 height 10
click at [725, 311] on td "Preview Edit Attendees Cancel" at bounding box center [731, 302] width 23 height 42
click at [731, 310] on div "Preview Edit Attendees Cancel" at bounding box center [731, 302] width 10 height 16
click at [732, 320] on link "Preview" at bounding box center [728, 322] width 37 height 14
click at [724, 317] on td "Preview Edit Attendees Cancel" at bounding box center [731, 302] width 23 height 42
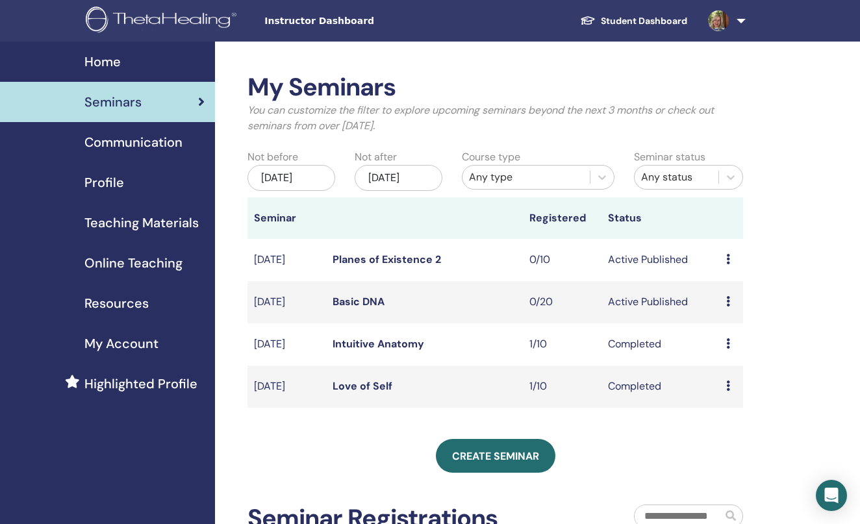
click at [729, 349] on icon at bounding box center [728, 343] width 4 height 10
click at [734, 389] on link "Attendees" at bounding box center [732, 387] width 49 height 14
click at [726, 307] on icon at bounding box center [728, 301] width 4 height 10
click at [725, 368] on li "Attendees" at bounding box center [730, 360] width 70 height 19
click at [730, 310] on div "Preview Edit Attendees Cancel" at bounding box center [731, 302] width 10 height 16
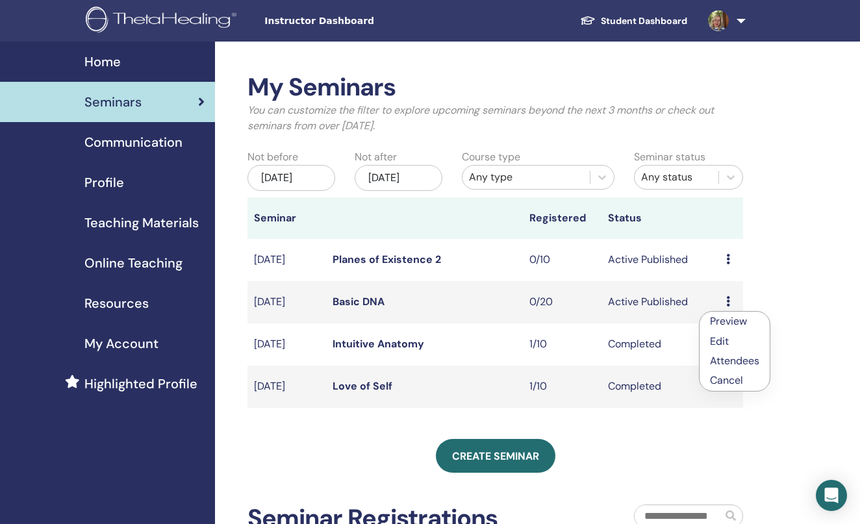
click at [731, 362] on link "Attendees" at bounding box center [734, 361] width 49 height 14
click at [727, 349] on icon at bounding box center [728, 343] width 4 height 10
click at [736, 24] on link at bounding box center [723, 21] width 53 height 42
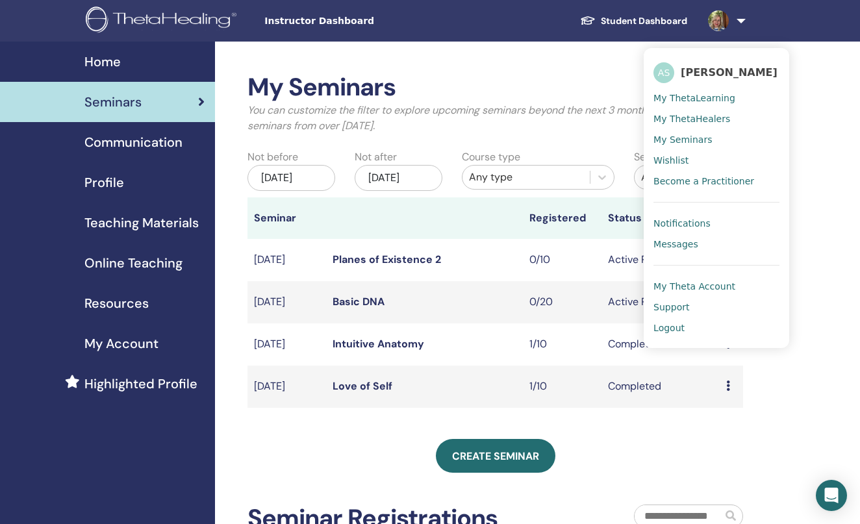
click at [686, 286] on span "My Theta Account" at bounding box center [694, 287] width 82 height 12
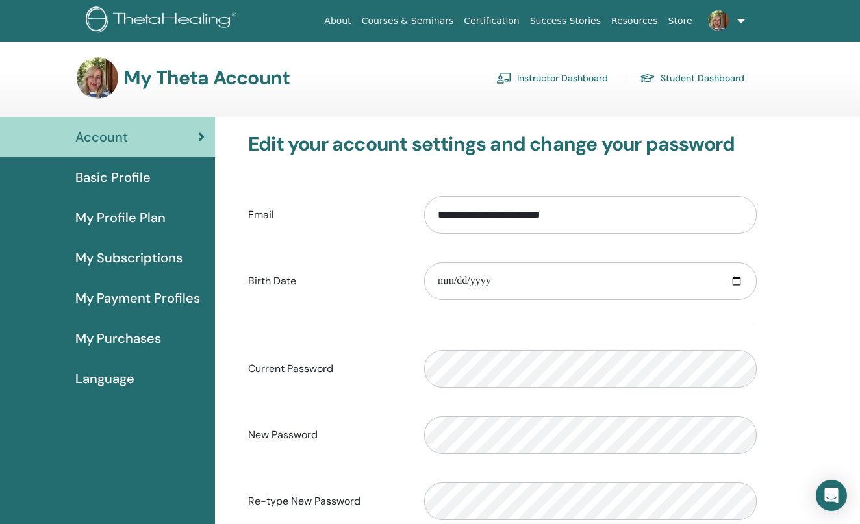
click at [685, 84] on link "Student Dashboard" at bounding box center [692, 78] width 105 height 21
click at [684, 77] on link "Student Dashboard" at bounding box center [692, 78] width 105 height 21
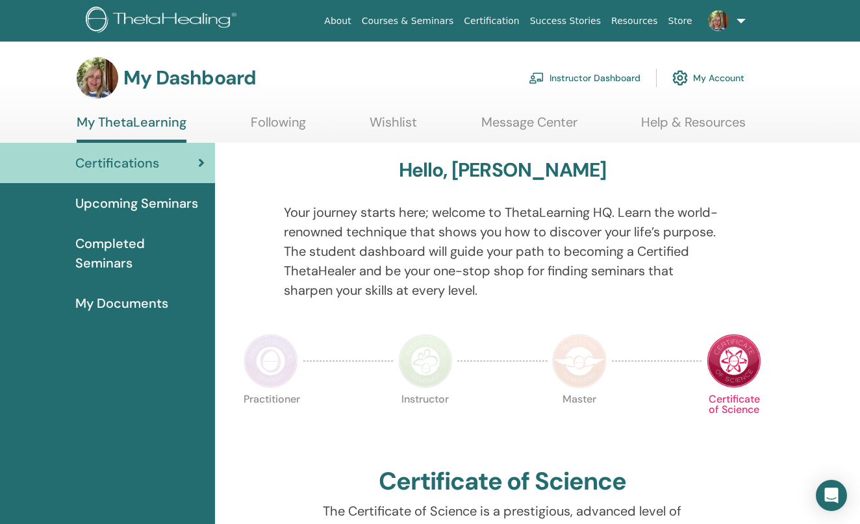
click at [134, 254] on link "Completed Seminars" at bounding box center [107, 253] width 215 height 60
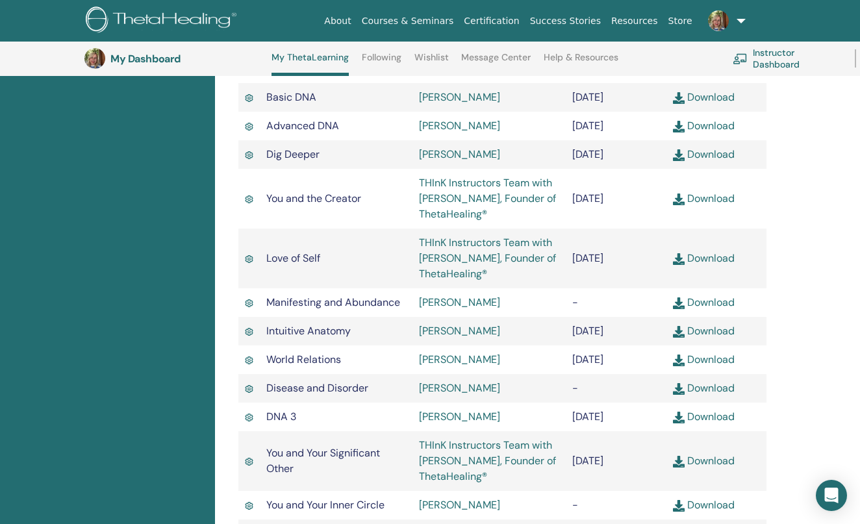
scroll to position [486, 0]
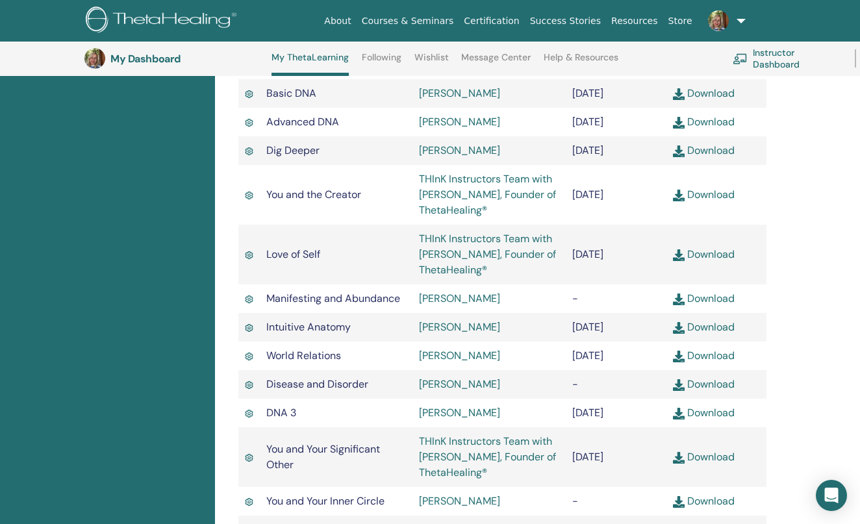
click at [703, 201] on link "Download" at bounding box center [704, 195] width 62 height 14
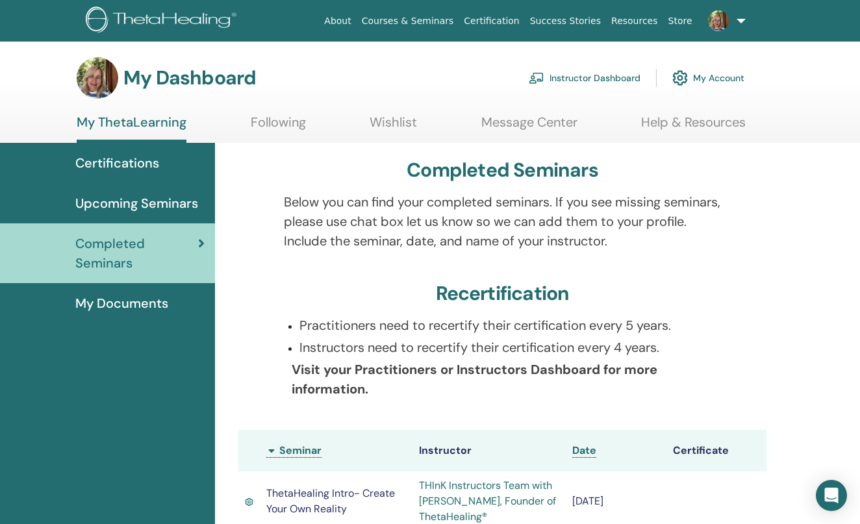
scroll to position [0, 0]
click at [590, 69] on link "Instructor Dashboard" at bounding box center [585, 78] width 112 height 29
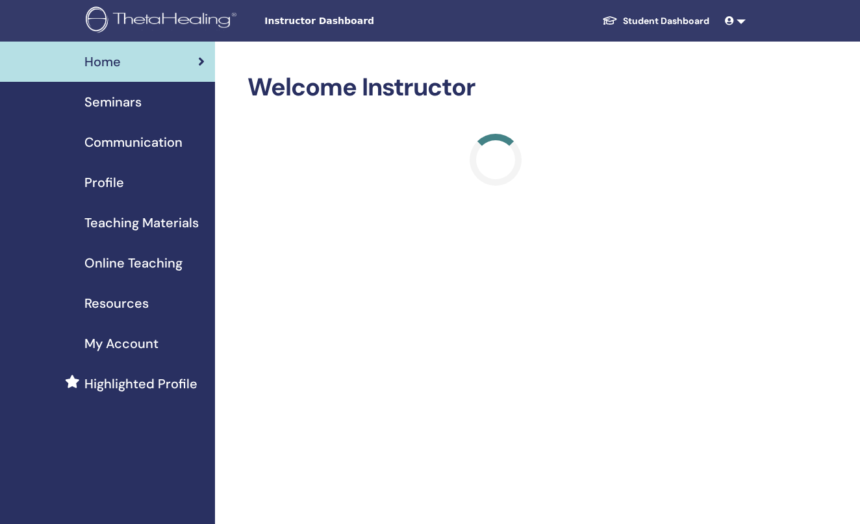
click at [589, 77] on h2 "Welcome Instructor" at bounding box center [494, 88] width 495 height 30
click at [134, 339] on span "My Account" at bounding box center [121, 343] width 74 height 19
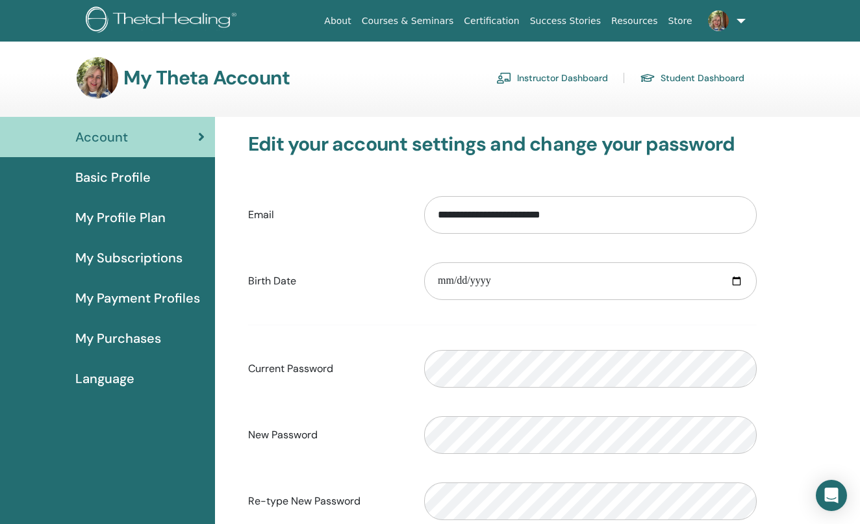
click at [742, 22] on link at bounding box center [723, 21] width 53 height 42
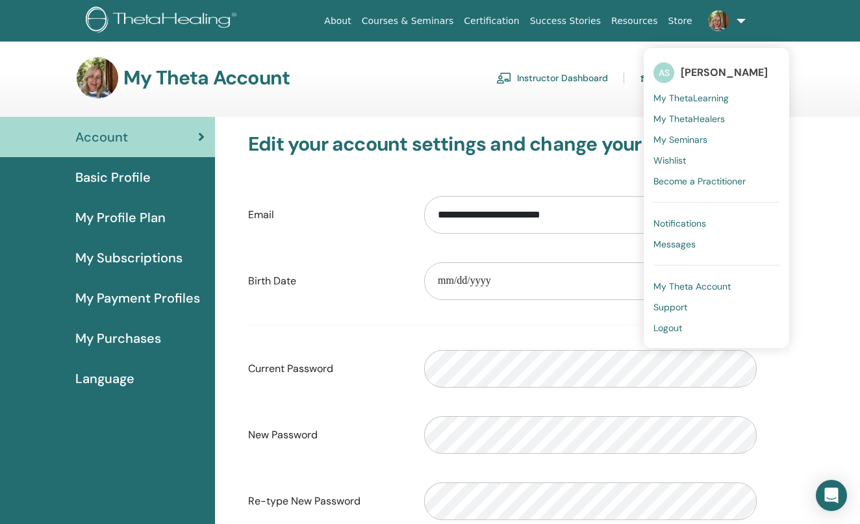
click at [697, 330] on link "Logout" at bounding box center [716, 328] width 126 height 21
